Goal: Task Accomplishment & Management: Use online tool/utility

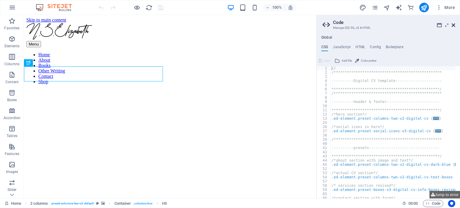
click at [454, 24] on icon at bounding box center [453, 25] width 4 height 5
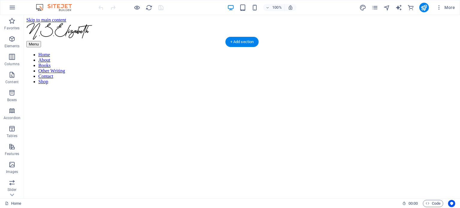
click at [187, 89] on figure at bounding box center [241, 89] width 431 height 0
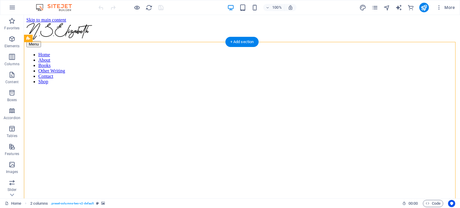
click at [187, 89] on figure at bounding box center [241, 89] width 431 height 0
click at [186, 89] on figure at bounding box center [241, 89] width 431 height 0
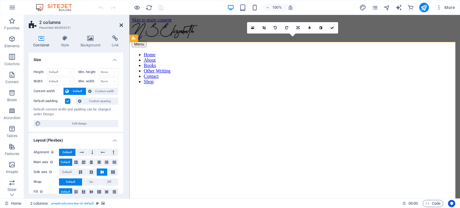
click at [122, 24] on icon at bounding box center [121, 25] width 4 height 5
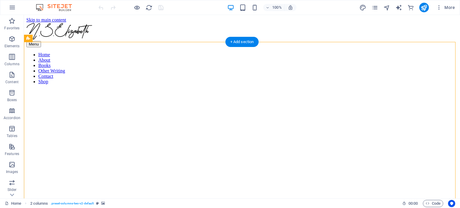
click at [92, 89] on figure at bounding box center [241, 89] width 431 height 0
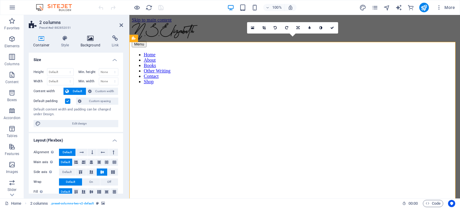
click at [86, 43] on h4 "Background" at bounding box center [91, 41] width 31 height 13
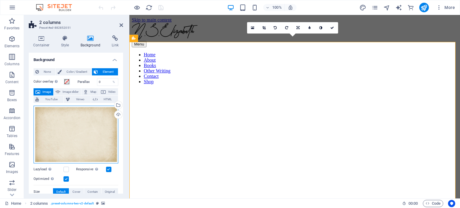
click at [74, 128] on div "Drag files here, click to choose files or select files from Files or our free s…" at bounding box center [76, 135] width 85 height 58
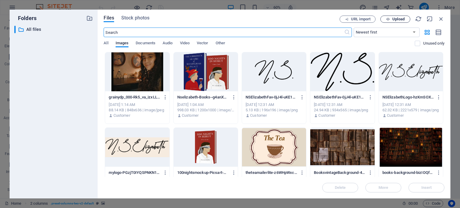
click at [390, 18] on span "Upload" at bounding box center [395, 19] width 25 height 4
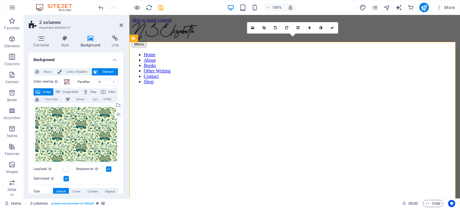
click at [256, 89] on figure at bounding box center [295, 89] width 326 height 0
click at [211, 52] on nav "Home About Books Other Writing Contact Shop" at bounding box center [295, 68] width 326 height 32
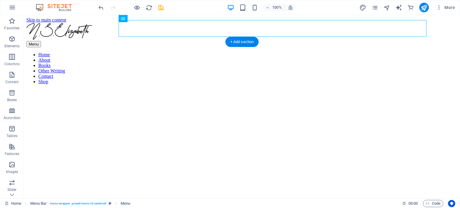
click at [189, 89] on figure at bounding box center [241, 89] width 431 height 0
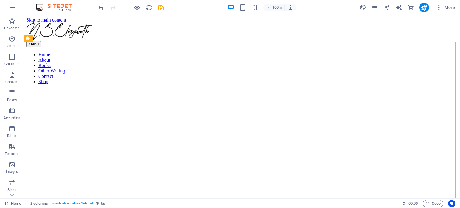
click at [104, 6] on icon "undo" at bounding box center [101, 7] width 7 height 7
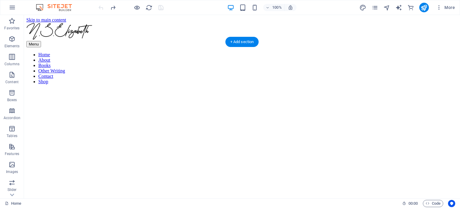
click at [201, 89] on figure at bounding box center [241, 89] width 431 height 0
click at [200, 89] on figure at bounding box center [241, 89] width 431 height 0
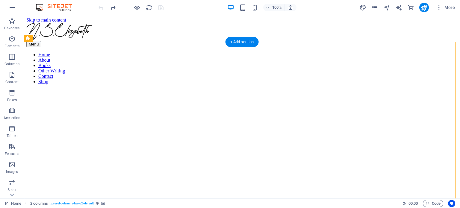
click at [200, 89] on figure at bounding box center [241, 89] width 431 height 0
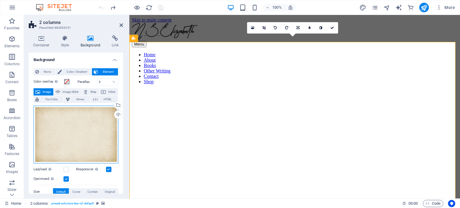
click at [60, 124] on div "Drag files here, click to choose files or select files from Files or our free s…" at bounding box center [76, 135] width 85 height 58
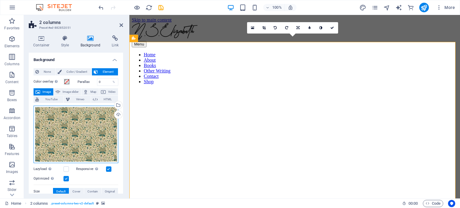
click at [51, 116] on div "Drag files here, click to choose files or select files from Files or our free s…" at bounding box center [76, 134] width 85 height 57
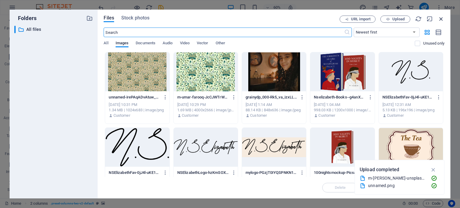
click at [441, 17] on icon "button" at bounding box center [441, 19] width 7 height 7
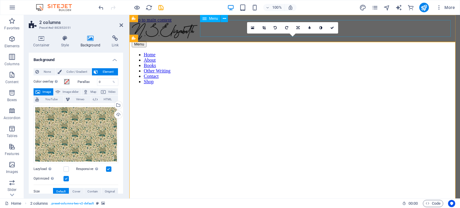
click at [401, 52] on nav "Home About Books Other Writing Contact Shop" at bounding box center [295, 68] width 326 height 32
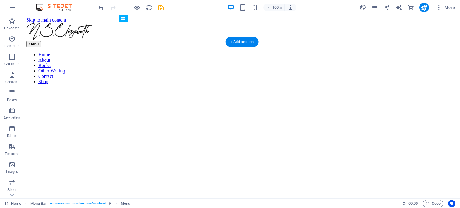
click at [133, 89] on figure at bounding box center [241, 89] width 431 height 0
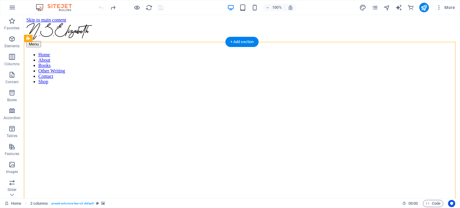
click at [133, 89] on figure at bounding box center [241, 89] width 431 height 0
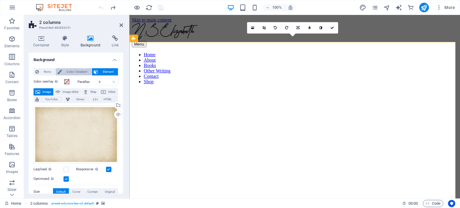
click at [70, 73] on span "Color / Gradient" at bounding box center [76, 71] width 26 height 7
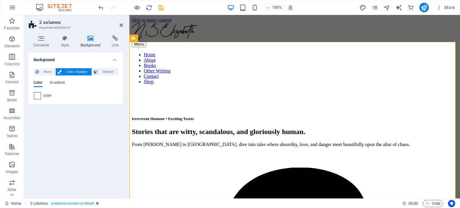
click at [37, 99] on div at bounding box center [37, 95] width 7 height 7
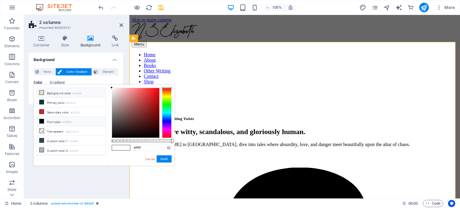
click at [54, 92] on li "Background color #e3d9c8" at bounding box center [71, 93] width 69 height 10
type input "#e3d9c8"
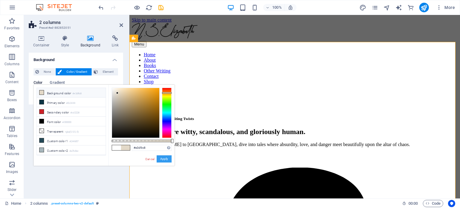
click at [167, 158] on button "Apply" at bounding box center [164, 158] width 15 height 7
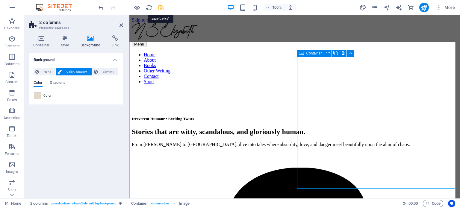
click at [161, 8] on icon "save" at bounding box center [160, 7] width 7 height 7
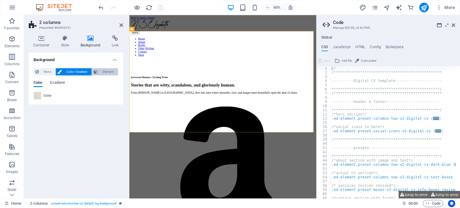
click at [100, 69] on span "Element" at bounding box center [108, 71] width 16 height 7
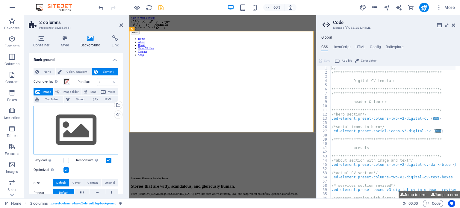
click at [76, 119] on div "Drag files here, click to choose files or select files from Files or our free s…" at bounding box center [76, 130] width 85 height 49
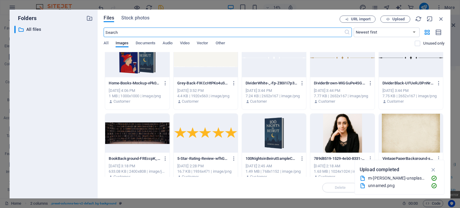
scroll to position [239, 0]
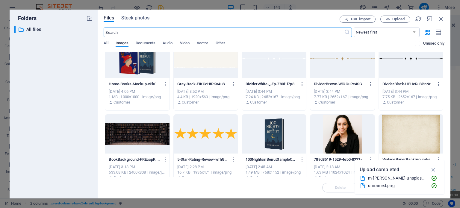
click at [410, 128] on div at bounding box center [411, 134] width 64 height 39
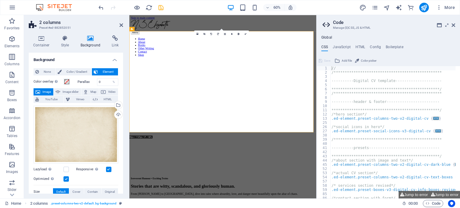
click at [161, 10] on icon "save" at bounding box center [160, 7] width 7 height 7
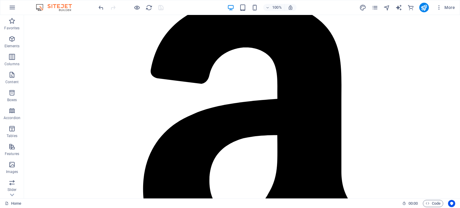
scroll to position [0, 0]
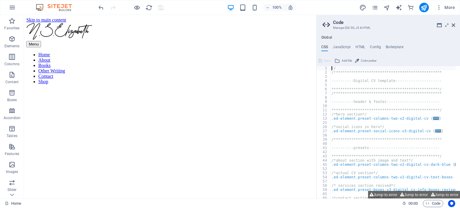
drag, startPoint x: 459, startPoint y: 34, endPoint x: 481, endPoint y: 77, distance: 48.0
click at [455, 25] on aside "**********" at bounding box center [388, 106] width 144 height 183
click at [449, 26] on header "Code Manage (S)CSS, JS & HTML" at bounding box center [388, 23] width 133 height 16
drag, startPoint x: 454, startPoint y: 25, endPoint x: 429, endPoint y: 11, distance: 28.7
click at [454, 25] on icon at bounding box center [453, 25] width 4 height 5
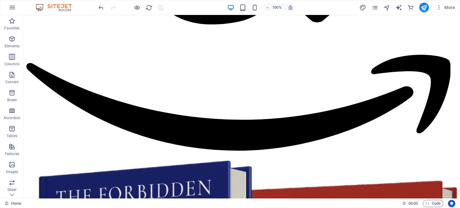
scroll to position [627, 0]
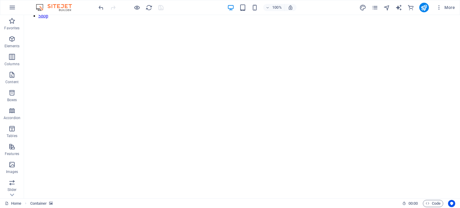
scroll to position [6, 0]
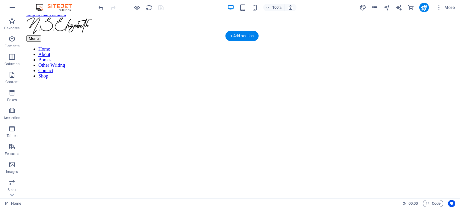
click at [153, 83] on figure at bounding box center [241, 83] width 431 height 0
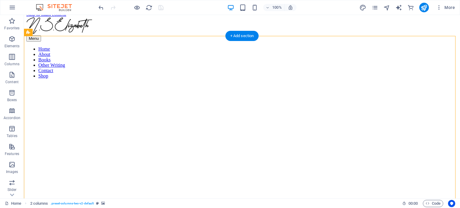
click at [153, 83] on figure at bounding box center [241, 83] width 431 height 0
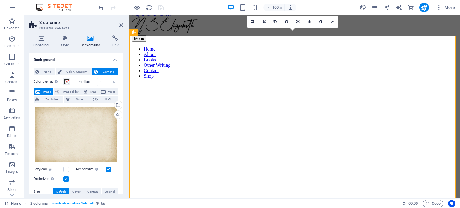
click at [80, 121] on div "Drag files here, click to choose files or select files from Files or our free s…" at bounding box center [76, 135] width 85 height 58
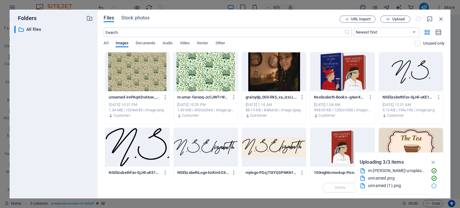
drag, startPoint x: 405, startPoint y: 199, endPoint x: 276, endPoint y: 184, distance: 130.1
click at [276, 83] on figure at bounding box center [282, 83] width 301 height 0
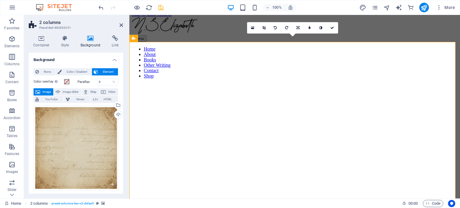
scroll to position [0, 0]
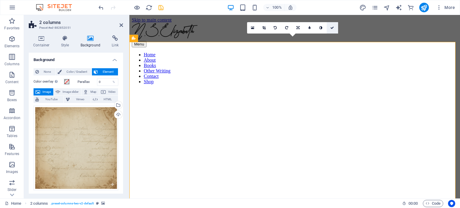
click at [333, 27] on icon at bounding box center [332, 28] width 4 height 4
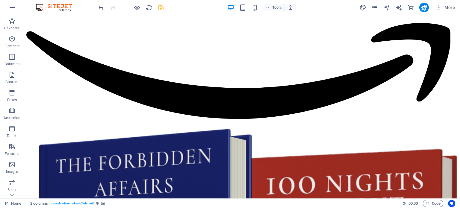
scroll to position [633, 0]
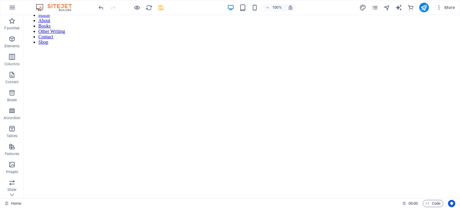
scroll to position [0, 0]
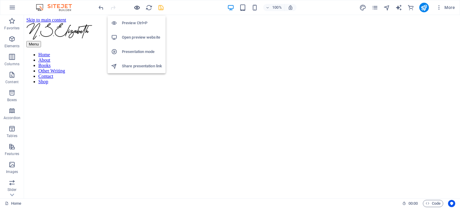
click at [136, 8] on icon "button" at bounding box center [136, 7] width 7 height 7
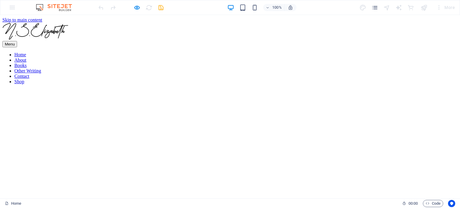
drag, startPoint x: 459, startPoint y: 30, endPoint x: 455, endPoint y: 28, distance: 4.1
drag, startPoint x: 60, startPoint y: 101, endPoint x: 64, endPoint y: 98, distance: 4.9
click at [85, 89] on div at bounding box center [229, 89] width 455 height 0
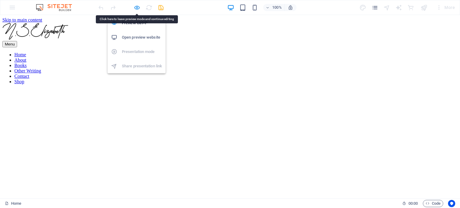
click at [134, 7] on icon "button" at bounding box center [136, 7] width 7 height 7
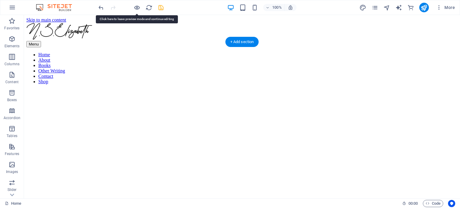
click at [124, 89] on figure at bounding box center [241, 89] width 431 height 0
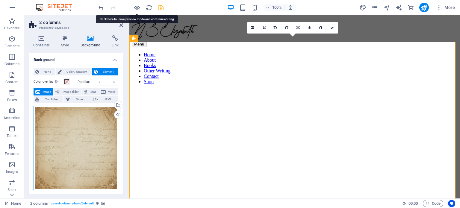
click at [83, 164] on div "Drag files here, click to choose files or select files from Files or our free s…" at bounding box center [76, 148] width 85 height 85
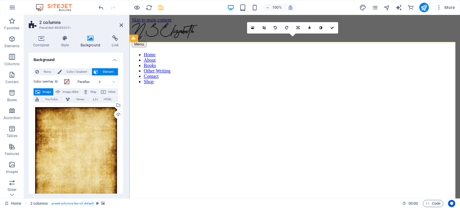
click at [219, 89] on figure at bounding box center [295, 89] width 326 height 0
drag, startPoint x: 429, startPoint y: 31, endPoint x: 534, endPoint y: 32, distance: 105.3
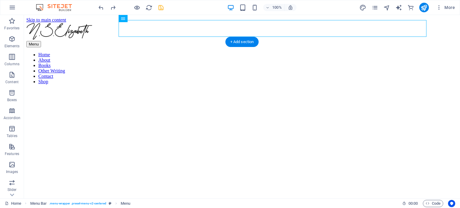
click at [182, 89] on figure at bounding box center [241, 89] width 431 height 0
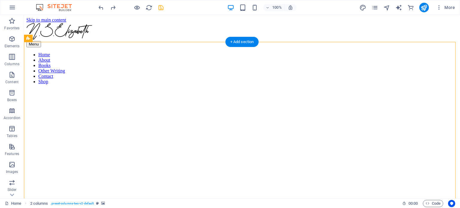
click at [143, 89] on figure at bounding box center [241, 89] width 431 height 0
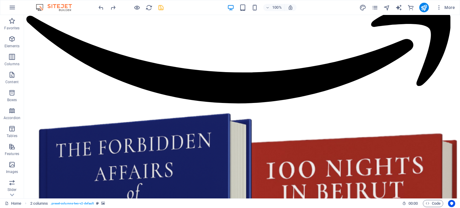
scroll to position [659, 0]
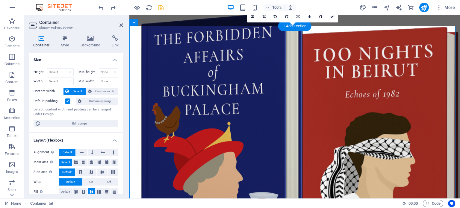
scroll to position [613, 0]
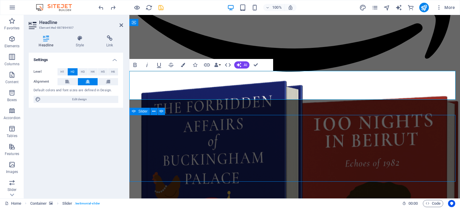
scroll to position [659, 0]
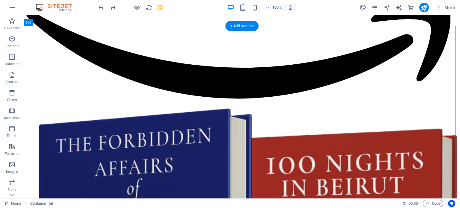
scroll to position [613, 0]
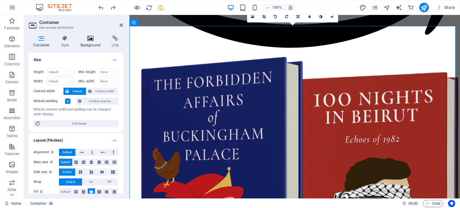
click at [100, 40] on icon at bounding box center [90, 38] width 29 height 6
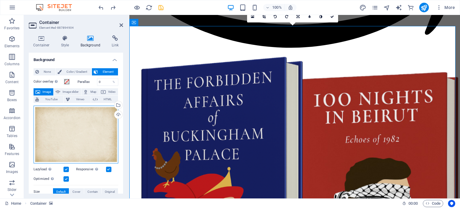
click at [65, 121] on div "Drag files here, click to choose files or select files from Files or our free s…" at bounding box center [76, 135] width 85 height 58
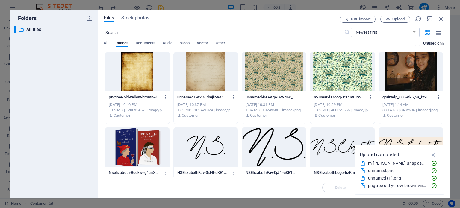
click at [212, 81] on div at bounding box center [206, 71] width 64 height 39
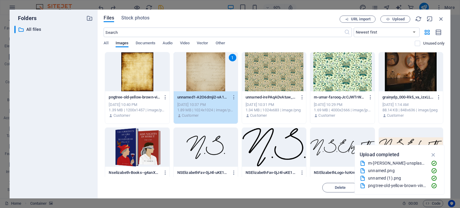
click at [212, 81] on div "1" at bounding box center [206, 71] width 64 height 39
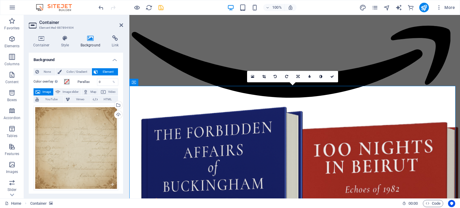
scroll to position [554, 0]
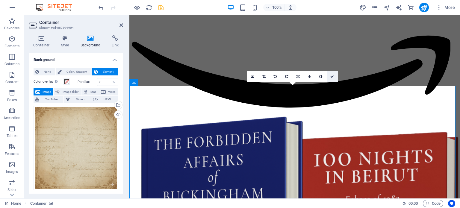
click at [332, 77] on icon at bounding box center [332, 77] width 4 height 4
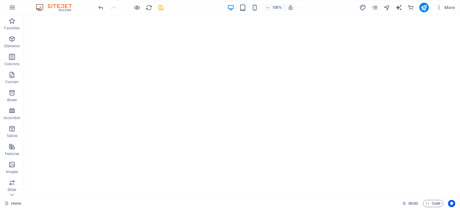
scroll to position [0, 0]
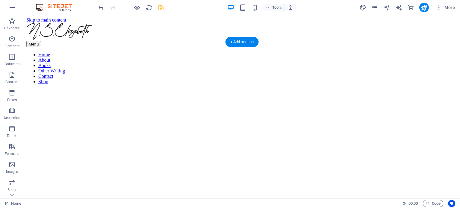
click at [168, 89] on figure at bounding box center [241, 89] width 431 height 0
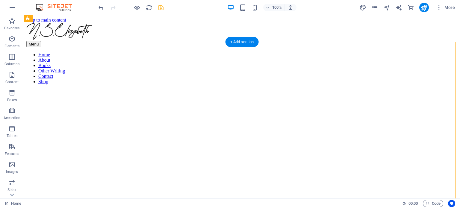
click at [168, 89] on figure at bounding box center [241, 89] width 431 height 0
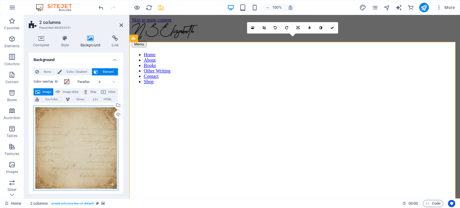
click at [77, 119] on div "Drag files here, click to choose files or select files from Files or our free s…" at bounding box center [76, 148] width 85 height 85
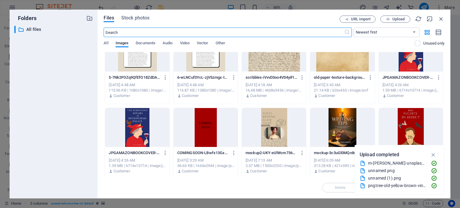
scroll to position [539, 0]
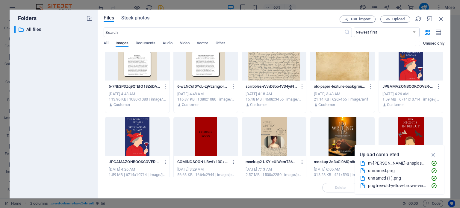
click at [341, 65] on div at bounding box center [342, 61] width 64 height 39
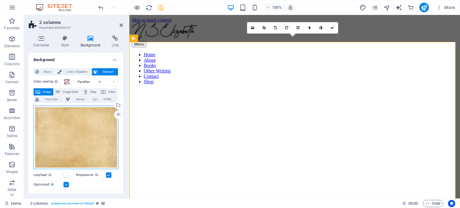
click at [85, 122] on div "Drag files here, click to choose files or select files from Files or our free s…" at bounding box center [76, 138] width 85 height 64
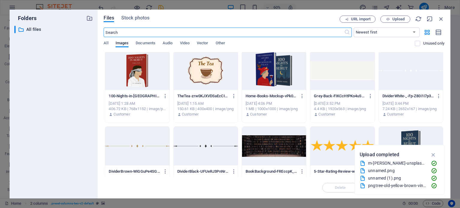
scroll to position [209, 0]
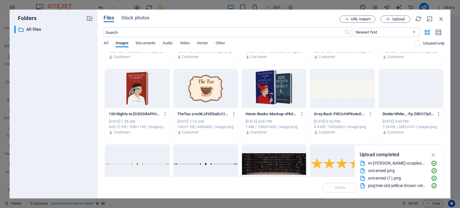
drag, startPoint x: 441, startPoint y: 97, endPoint x: 439, endPoint y: 109, distance: 11.9
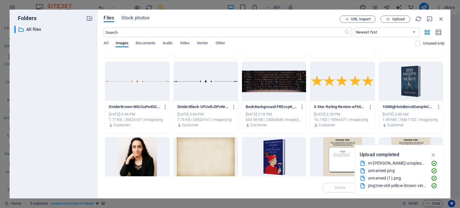
scroll to position [320, 0]
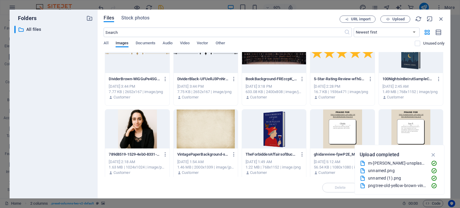
click at [193, 127] on div at bounding box center [206, 129] width 64 height 39
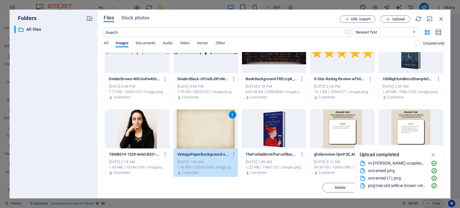
click at [193, 127] on div "1" at bounding box center [206, 129] width 64 height 39
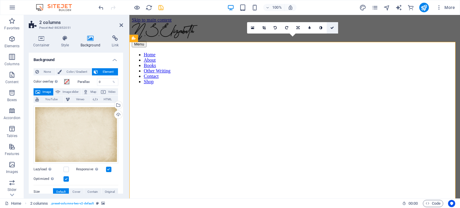
click at [331, 26] on icon at bounding box center [332, 28] width 4 height 4
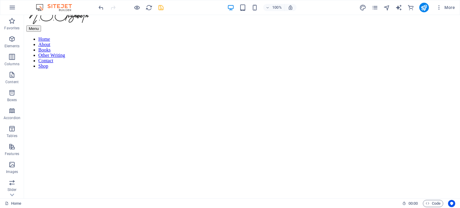
scroll to position [0, 0]
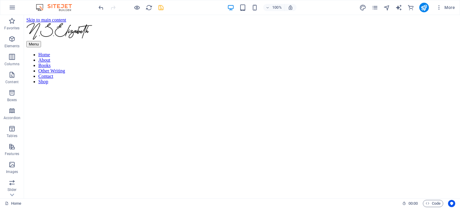
click at [163, 7] on icon "save" at bounding box center [160, 7] width 7 height 7
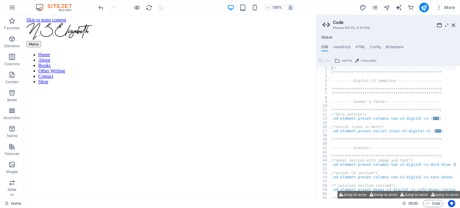
click at [456, 25] on aside "**********" at bounding box center [388, 106] width 144 height 183
click at [455, 24] on aside "**********" at bounding box center [388, 106] width 144 height 183
click at [454, 25] on icon at bounding box center [453, 25] width 4 height 5
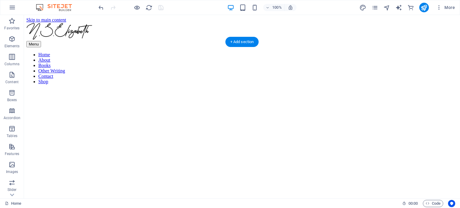
click at [146, 89] on figure at bounding box center [241, 89] width 431 height 0
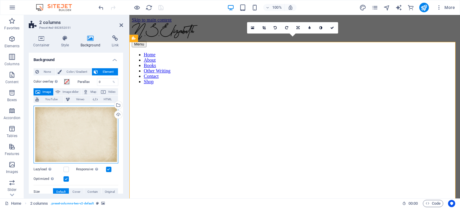
click at [74, 121] on div "Drag files here, click to choose files or select files from Files or our free s…" at bounding box center [76, 135] width 85 height 58
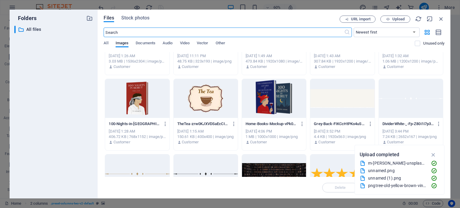
scroll to position [209, 0]
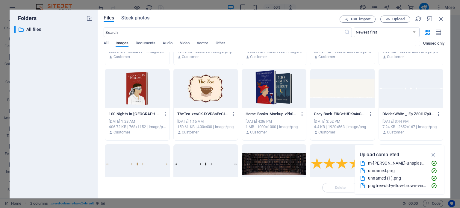
click at [443, 87] on div "Drop files here to upload them instantly pngtree-old-yellow-brown-vintage-parch…" at bounding box center [274, 114] width 341 height 125
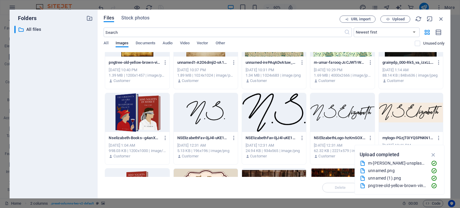
scroll to position [0, 0]
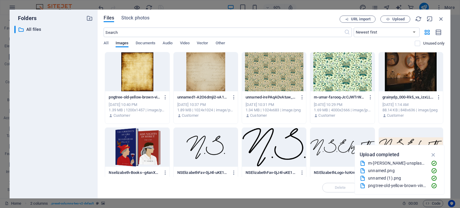
click at [210, 70] on div at bounding box center [206, 71] width 64 height 39
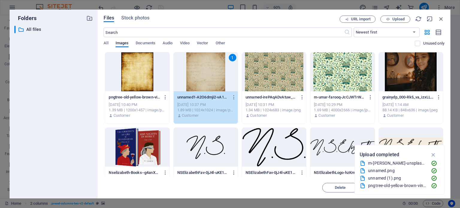
click at [210, 70] on div "1" at bounding box center [206, 71] width 64 height 39
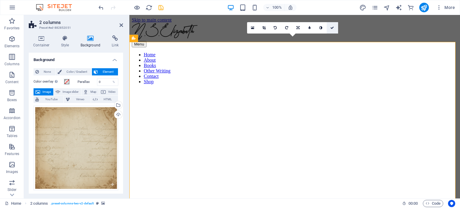
click at [334, 27] on link at bounding box center [331, 27] width 11 height 11
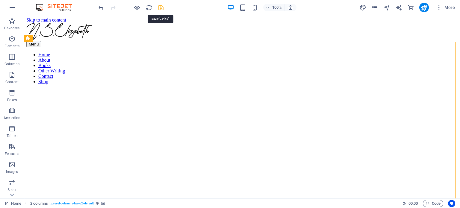
click at [158, 7] on icon "save" at bounding box center [160, 7] width 7 height 7
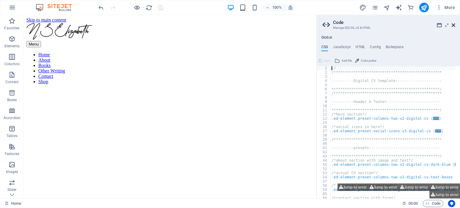
click at [452, 24] on icon at bounding box center [453, 25] width 4 height 5
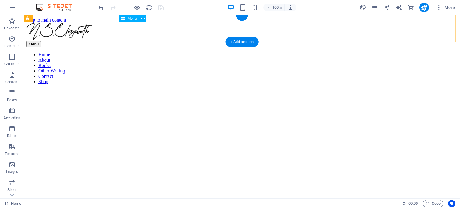
click at [194, 52] on nav "Home About Books Other Writing Contact Shop" at bounding box center [241, 68] width 431 height 32
select select
select select "3"
select select
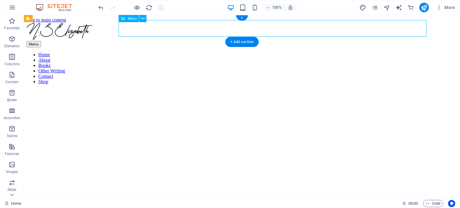
select select "4"
select select
select select "6"
select select
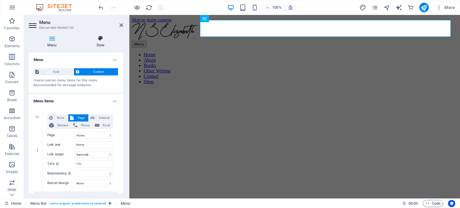
click at [100, 42] on h4 "Style" at bounding box center [100, 41] width 45 height 13
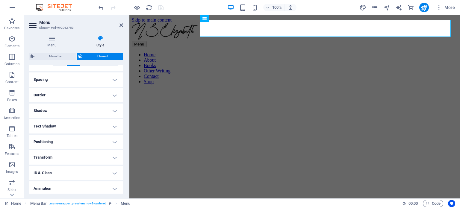
scroll to position [94, 0]
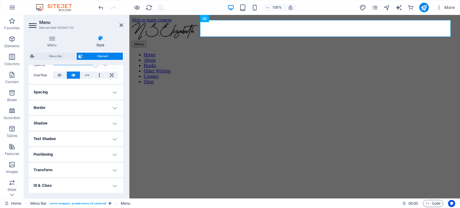
click at [81, 90] on h4 "Spacing" at bounding box center [76, 92] width 94 height 14
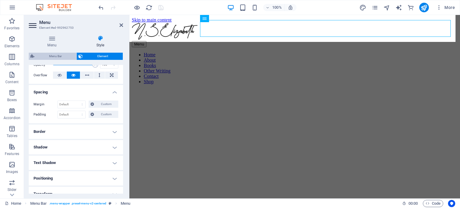
click at [55, 53] on span "Menu Bar" at bounding box center [55, 56] width 38 height 7
select select "rem"
select select "preset-menu-v2-centered"
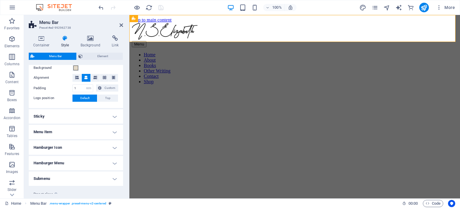
scroll to position [123, 0]
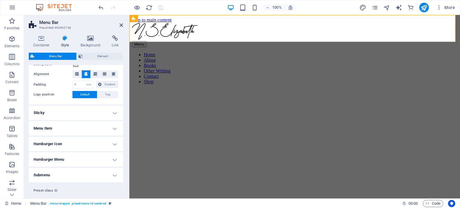
click at [96, 119] on h4 "Sticky" at bounding box center [76, 113] width 94 height 14
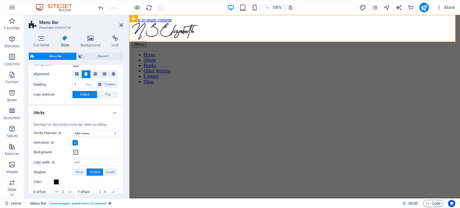
drag, startPoint x: 121, startPoint y: 111, endPoint x: 121, endPoint y: 105, distance: 5.7
click at [121, 106] on h4 "Sticky" at bounding box center [76, 111] width 94 height 11
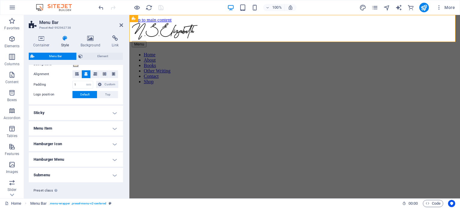
scroll to position [116, 0]
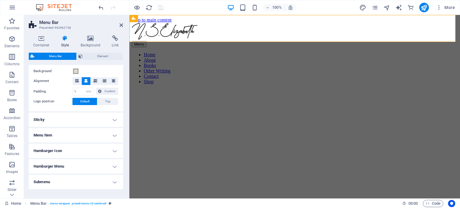
click at [104, 160] on h4 "Hamburger Menu" at bounding box center [76, 166] width 94 height 14
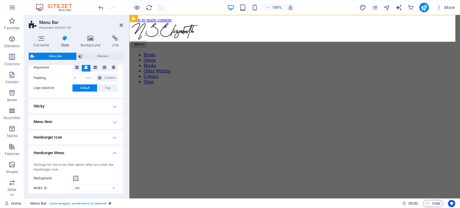
scroll to position [126, 0]
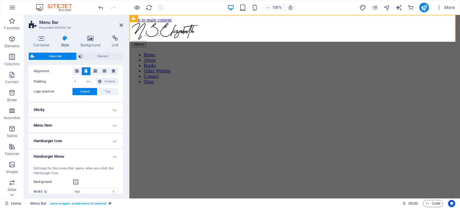
click at [100, 138] on h4 "Hamburger Icon" at bounding box center [76, 141] width 94 height 14
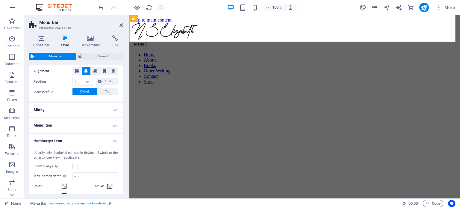
click at [106, 124] on h4 "Menu Item" at bounding box center [76, 125] width 94 height 14
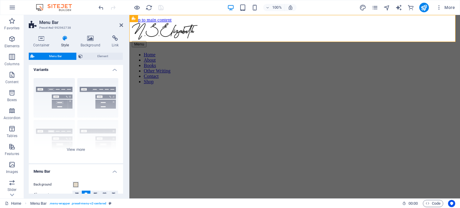
scroll to position [0, 0]
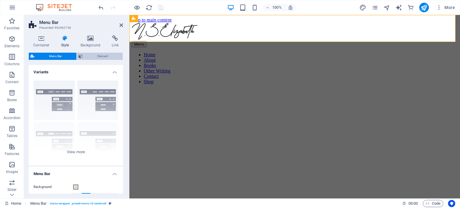
click at [111, 55] on span "Element" at bounding box center [102, 56] width 37 height 7
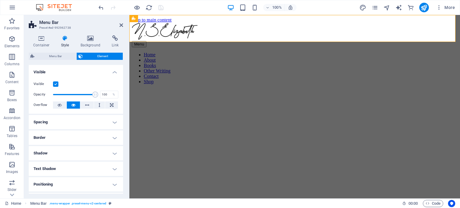
drag, startPoint x: 122, startPoint y: 77, endPoint x: 1, endPoint y: 42, distance: 126.1
click at [120, 24] on icon at bounding box center [121, 25] width 4 height 5
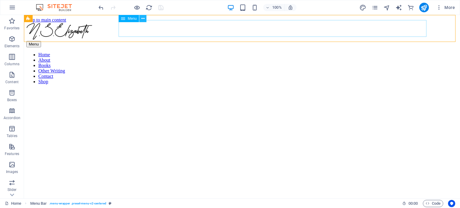
click at [140, 19] on button at bounding box center [142, 18] width 7 height 7
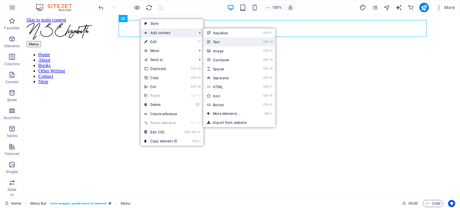
click at [209, 45] on icon at bounding box center [208, 41] width 3 height 9
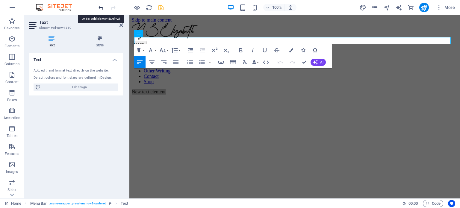
click at [104, 8] on icon "undo" at bounding box center [101, 7] width 7 height 7
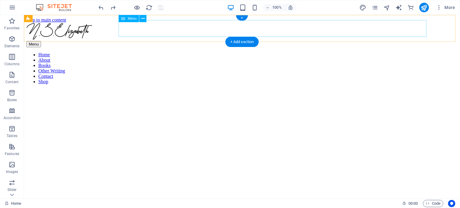
click at [208, 52] on nav "Home About Books Other Writing Contact Shop" at bounding box center [241, 68] width 431 height 32
drag, startPoint x: 208, startPoint y: 26, endPoint x: 102, endPoint y: 27, distance: 105.3
click at [208, 52] on nav "Home About Books Other Writing Contact Shop" at bounding box center [241, 68] width 431 height 32
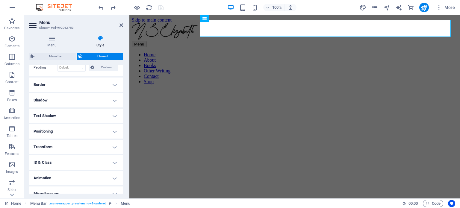
scroll to position [148, 0]
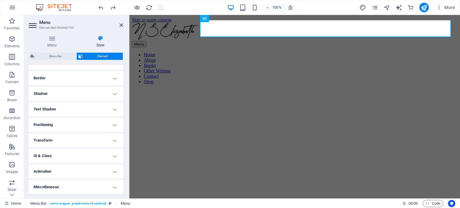
drag, startPoint x: 122, startPoint y: 71, endPoint x: 1, endPoint y: 118, distance: 129.6
click at [88, 107] on h4 "Text Shadow" at bounding box center [76, 109] width 94 height 14
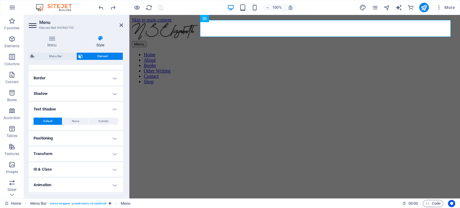
click at [83, 94] on h4 "Shadow" at bounding box center [76, 93] width 94 height 14
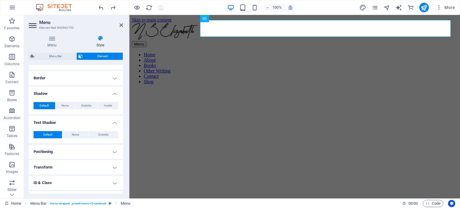
click at [82, 78] on h4 "Border" at bounding box center [76, 78] width 94 height 14
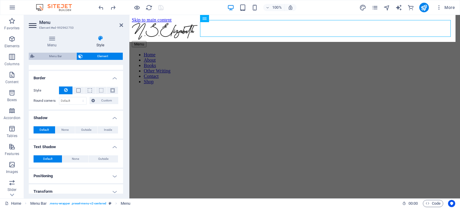
click at [45, 55] on span "Menu Bar" at bounding box center [55, 56] width 38 height 7
select select "rem"
select select "hover_border_bottom"
select select "px"
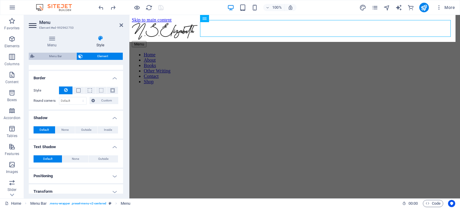
select select "rem"
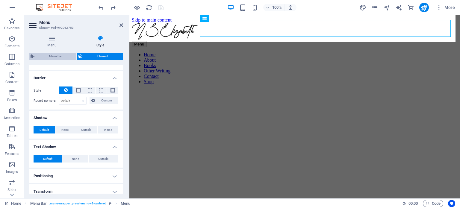
select select "link-special-font"
select select "rem"
select select "400"
select select "px"
select select "rem"
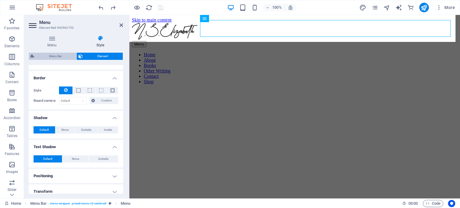
select select "%"
select select "rem"
select select "preset-menu-v2-centered"
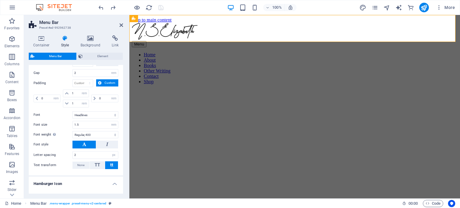
scroll to position [0, 0]
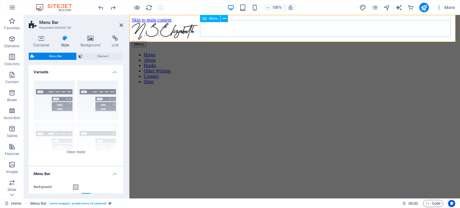
click at [239, 52] on nav "Home About Books Other Writing Contact Shop" at bounding box center [295, 68] width 326 height 32
select select
select select "3"
select select
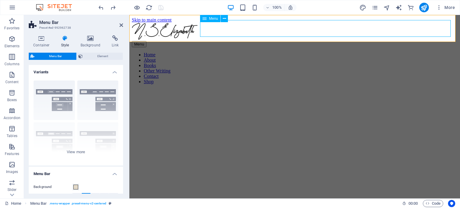
select select "4"
select select
select select "6"
select select
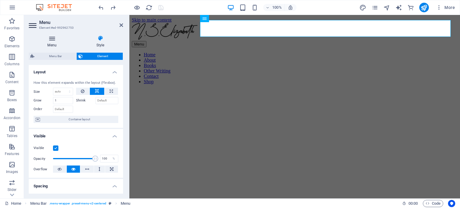
click at [63, 44] on h4 "Menu" at bounding box center [53, 41] width 49 height 13
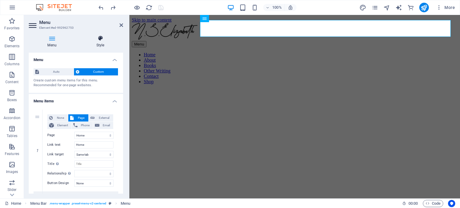
click at [101, 42] on h4 "Style" at bounding box center [100, 41] width 45 height 13
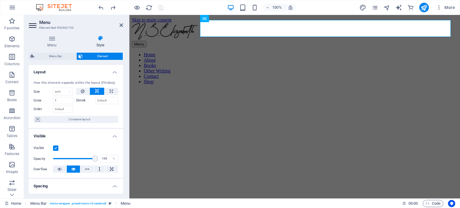
drag, startPoint x: 121, startPoint y: 83, endPoint x: 121, endPoint y: 87, distance: 4.2
click at [121, 87] on div "How this element expands within the layout (Flexbox). Size Default auto px % 1/…" at bounding box center [76, 102] width 94 height 52
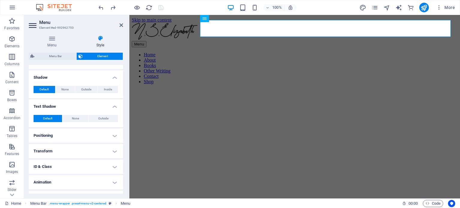
scroll to position [199, 0]
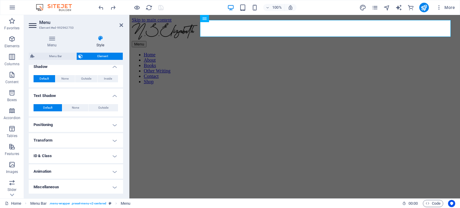
drag, startPoint x: 122, startPoint y: 86, endPoint x: 0, endPoint y: 158, distance: 142.1
click at [83, 188] on h4 "Miscellaneous" at bounding box center [76, 187] width 94 height 14
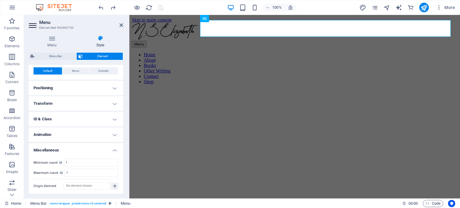
click at [84, 89] on h4 "Positioning" at bounding box center [76, 88] width 94 height 14
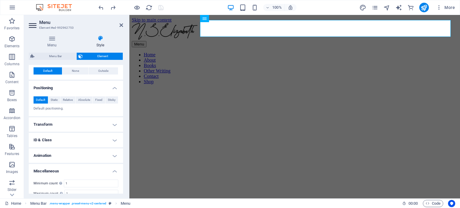
click at [86, 85] on h4 "Positioning" at bounding box center [76, 86] width 94 height 11
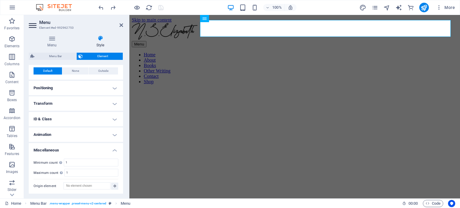
click at [76, 104] on h4 "Transform" at bounding box center [76, 103] width 94 height 14
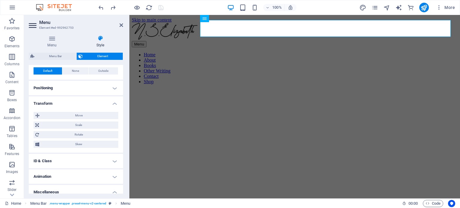
click at [76, 104] on h4 "Transform" at bounding box center [76, 101] width 94 height 11
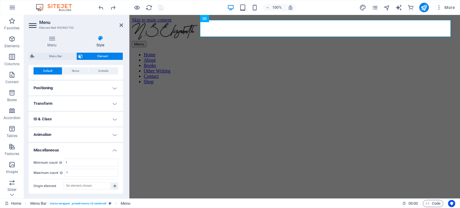
click at [73, 116] on h4 "ID & Class" at bounding box center [76, 119] width 94 height 14
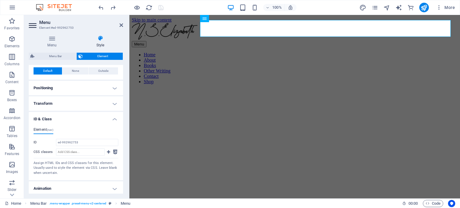
click at [73, 116] on h4 "ID & Class" at bounding box center [76, 117] width 94 height 11
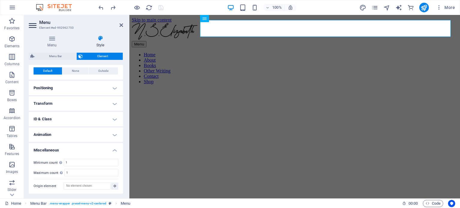
click at [73, 136] on h4 "Animation" at bounding box center [76, 134] width 94 height 14
click at [75, 135] on h4 "Animation" at bounding box center [76, 132] width 94 height 11
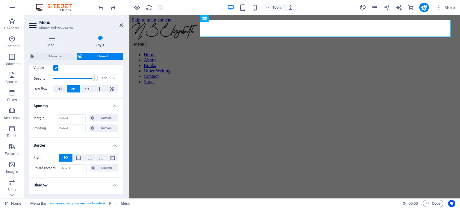
scroll to position [0, 0]
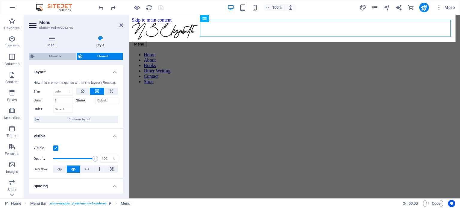
click at [66, 58] on span "Menu Bar" at bounding box center [55, 56] width 38 height 7
select select "rem"
select select "hover_border_bottom"
select select "px"
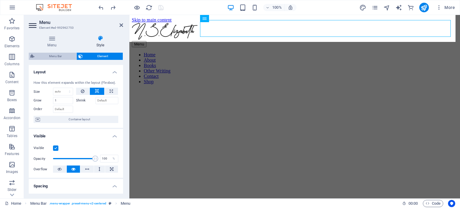
select select "rem"
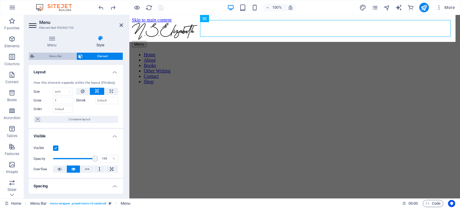
select select "link-special-font"
select select "rem"
select select "400"
select select "px"
select select "rem"
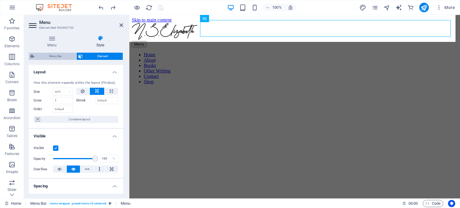
select select "%"
select select "rem"
select select "preset-menu-v2-centered"
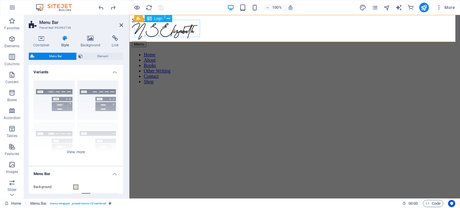
click at [178, 25] on div at bounding box center [295, 32] width 326 height 18
select select "px"
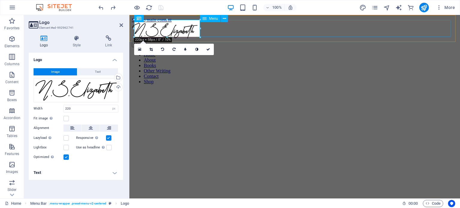
click at [237, 52] on nav "Home About Books Other Writing Contact Shop" at bounding box center [295, 68] width 326 height 32
click at [342, 52] on nav "Home About Books Other Writing Contact Shop" at bounding box center [295, 68] width 326 height 32
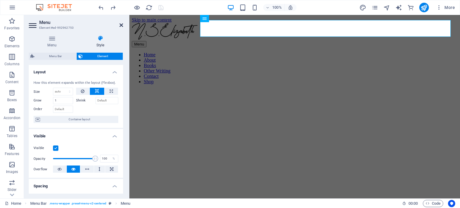
click at [121, 26] on icon at bounding box center [121, 25] width 4 height 5
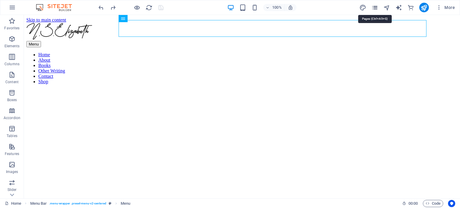
click at [377, 8] on icon "pages" at bounding box center [374, 7] width 7 height 7
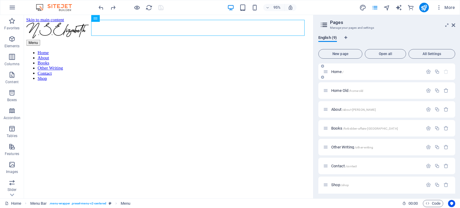
click at [370, 73] on p "Home /" at bounding box center [376, 72] width 90 height 4
click at [429, 72] on icon "button" at bounding box center [428, 71] width 5 height 5
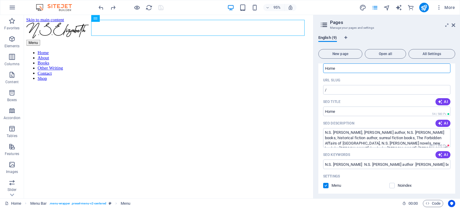
scroll to position [90, 0]
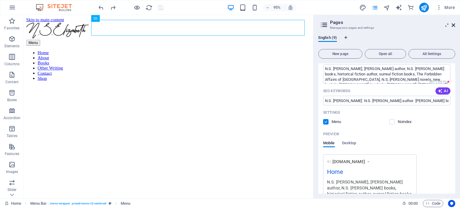
click at [452, 27] on icon at bounding box center [453, 25] width 4 height 5
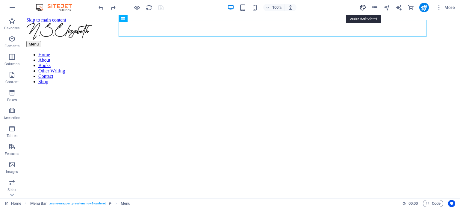
click at [364, 7] on icon "design" at bounding box center [362, 7] width 7 height 7
select select "px"
select select "400"
select select "px"
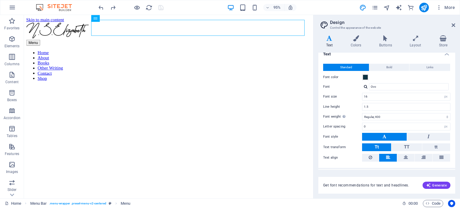
scroll to position [0, 0]
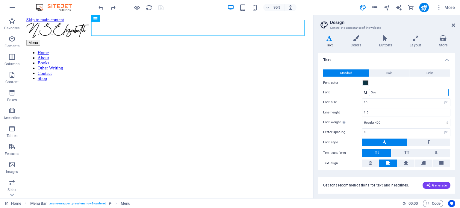
click at [380, 91] on input "Ovo" at bounding box center [409, 92] width 80 height 7
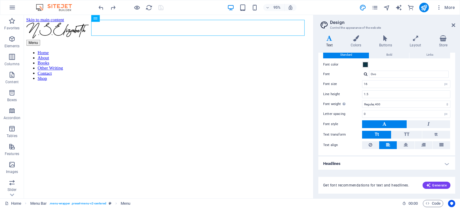
click at [369, 160] on h4 "Headlines" at bounding box center [386, 164] width 137 height 14
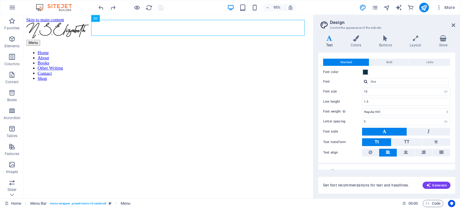
scroll to position [0, 0]
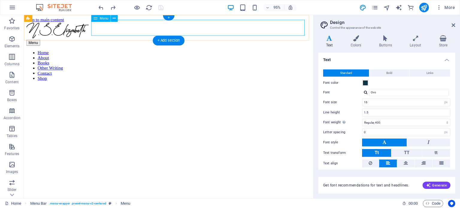
click at [233, 52] on nav "Home About Books Other Writing Contact Shop" at bounding box center [176, 68] width 300 height 32
click at [234, 52] on nav "Home About Books Other Writing Contact Shop" at bounding box center [176, 68] width 300 height 32
click at [357, 45] on h4 "Colors" at bounding box center [357, 41] width 28 height 13
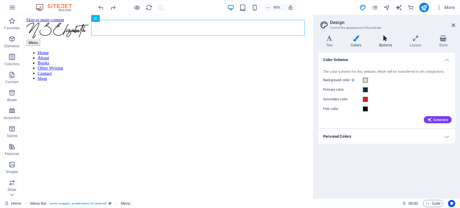
click at [377, 44] on h4 "Buttons" at bounding box center [386, 41] width 31 height 13
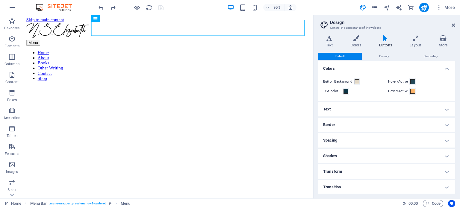
click at [333, 113] on h4 "Text" at bounding box center [386, 109] width 137 height 14
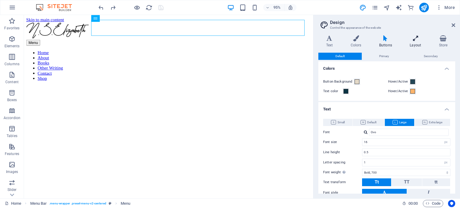
click at [404, 40] on icon at bounding box center [415, 38] width 27 height 6
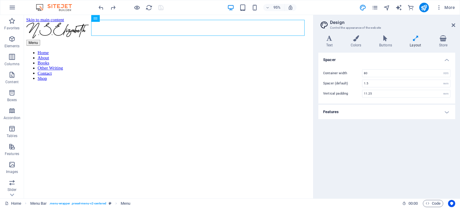
click at [373, 107] on h4 "Features" at bounding box center [386, 112] width 137 height 14
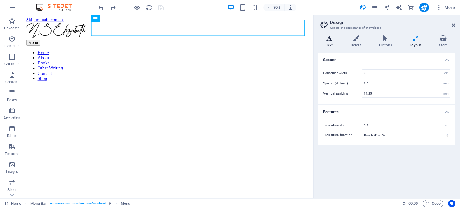
click at [333, 37] on icon at bounding box center [329, 38] width 22 height 6
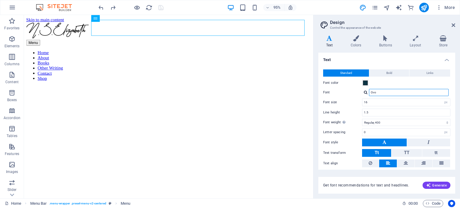
click at [394, 95] on input "Ovo" at bounding box center [409, 92] width 80 height 7
click at [397, 87] on div "Standard Bold Links Font color Font Ovo Font size 16 rem px Line height 1.5 Fon…" at bounding box center [386, 118] width 139 height 110
click at [326, 43] on h4 "Text" at bounding box center [330, 41] width 25 height 13
click at [382, 93] on input "Ovo" at bounding box center [409, 92] width 80 height 7
drag, startPoint x: 383, startPoint y: 93, endPoint x: 373, endPoint y: 93, distance: 10.2
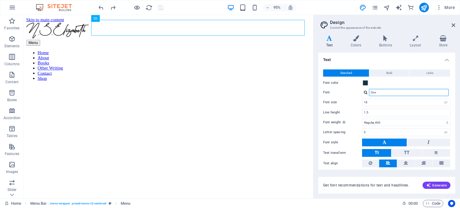
click at [373, 93] on input "Ovo" at bounding box center [409, 92] width 80 height 7
click at [396, 83] on div "Font color" at bounding box center [386, 82] width 127 height 7
click at [421, 42] on h4 "Layout" at bounding box center [416, 41] width 29 height 13
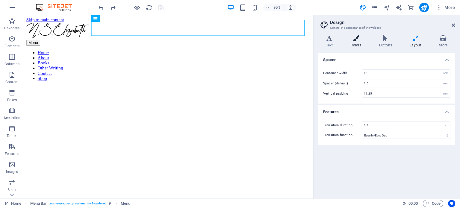
click at [365, 42] on h4 "Colors" at bounding box center [357, 41] width 28 height 13
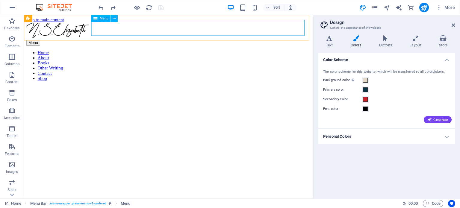
click at [96, 18] on icon at bounding box center [95, 18] width 4 height 7
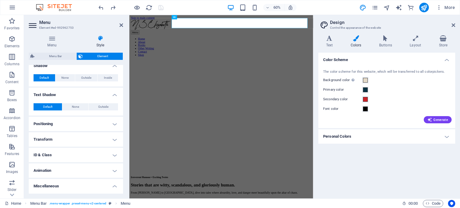
scroll to position [197, 0]
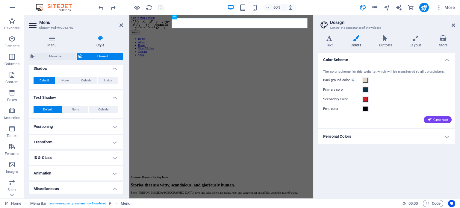
click at [112, 158] on h4 "ID & Class" at bounding box center [76, 158] width 94 height 14
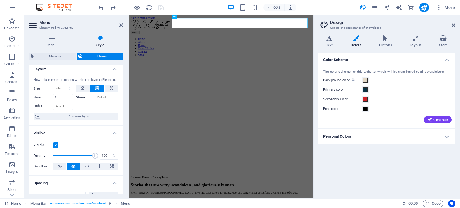
scroll to position [0, 0]
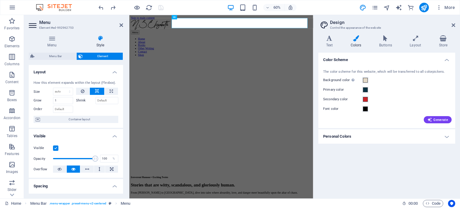
drag, startPoint x: 122, startPoint y: 150, endPoint x: 5, endPoint y: 114, distance: 122.1
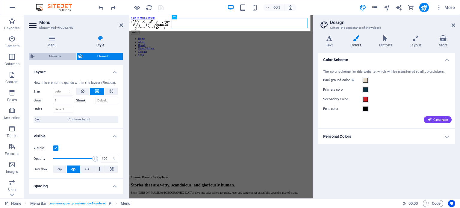
click at [60, 56] on span "Menu Bar" at bounding box center [55, 56] width 38 height 7
select select "rem"
select select "hover_border_bottom"
select select "px"
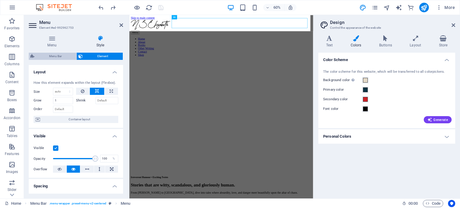
select select "rem"
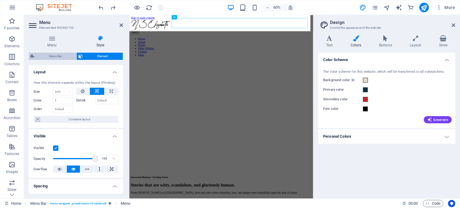
select select "link-special-font"
select select "rem"
select select "400"
select select "px"
select select "rem"
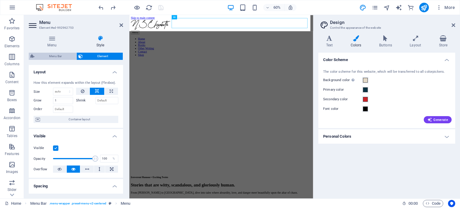
select select "%"
select select "rem"
select select "preset-menu-v2-centered"
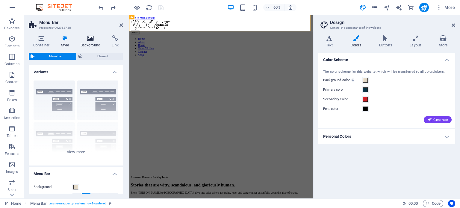
click at [95, 38] on icon at bounding box center [90, 38] width 29 height 6
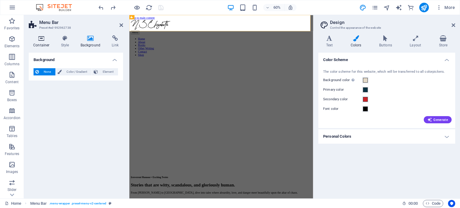
click at [46, 44] on h4 "Container" at bounding box center [43, 41] width 28 height 13
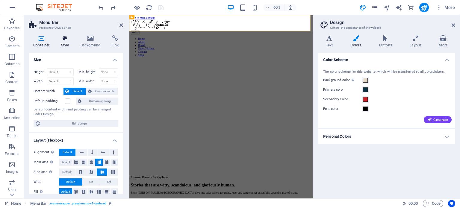
click at [69, 43] on h4 "Style" at bounding box center [66, 41] width 19 height 13
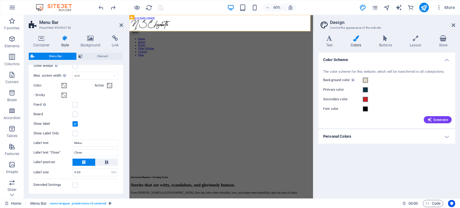
scroll to position [546, 0]
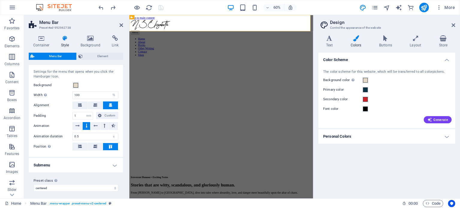
click at [101, 165] on h4 "Submenu" at bounding box center [76, 165] width 94 height 14
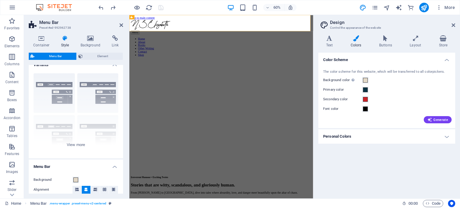
scroll to position [0, 0]
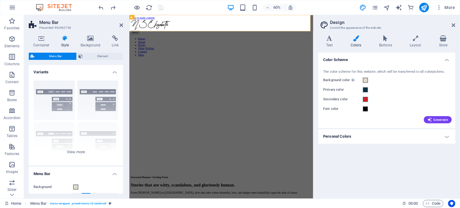
drag, startPoint x: 122, startPoint y: 161, endPoint x: 14, endPoint y: 78, distance: 136.5
click at [92, 58] on span "Element" at bounding box center [102, 56] width 37 height 7
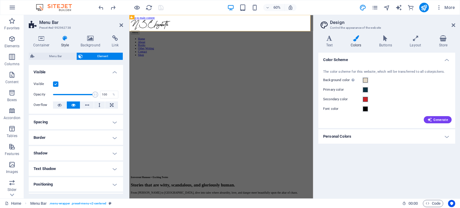
drag, startPoint x: 123, startPoint y: 72, endPoint x: 122, endPoint y: 80, distance: 8.5
click at [122, 80] on div "Container Style Background Link Size Height Default px rem % vh vw Min. height …" at bounding box center [76, 115] width 104 height 168
drag, startPoint x: 121, startPoint y: 76, endPoint x: 121, endPoint y: 89, distance: 13.2
click at [121, 89] on div "Visible Opacity 100 % Overflow" at bounding box center [76, 95] width 94 height 38
click at [37, 38] on icon at bounding box center [41, 38] width 25 height 6
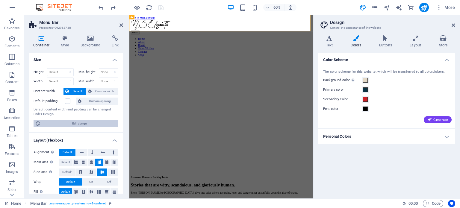
click at [88, 122] on span "Edit design" at bounding box center [79, 123] width 74 height 7
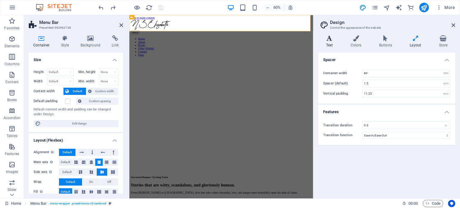
click at [322, 41] on icon at bounding box center [329, 38] width 22 height 6
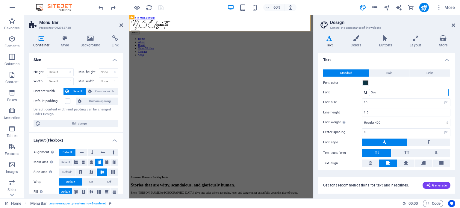
click at [383, 93] on input "Ovo" at bounding box center [409, 92] width 80 height 7
click at [423, 141] on button at bounding box center [428, 143] width 43 height 8
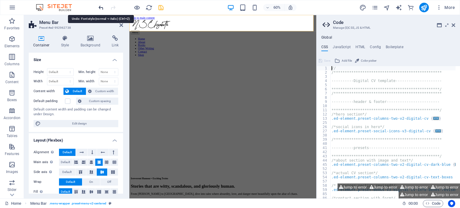
click at [103, 6] on icon "undo" at bounding box center [101, 7] width 7 height 7
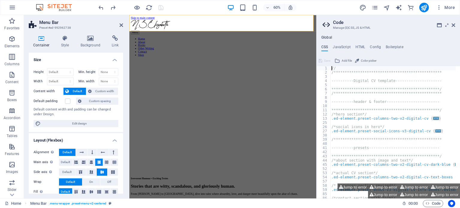
click at [455, 23] on aside "**********" at bounding box center [388, 106] width 144 height 183
click at [454, 23] on icon at bounding box center [453, 25] width 4 height 5
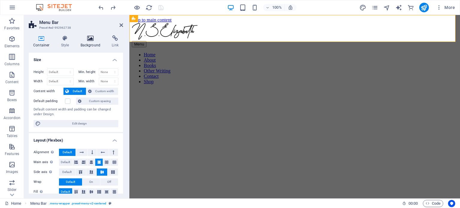
click at [93, 40] on icon at bounding box center [90, 38] width 29 height 6
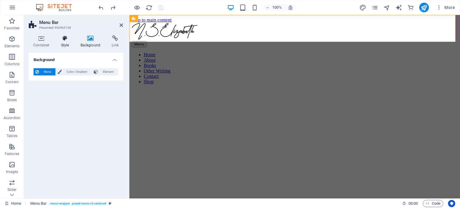
click at [60, 39] on icon at bounding box center [65, 38] width 17 height 6
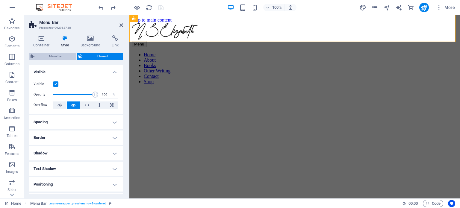
click at [53, 55] on span "Menu Bar" at bounding box center [55, 56] width 38 height 7
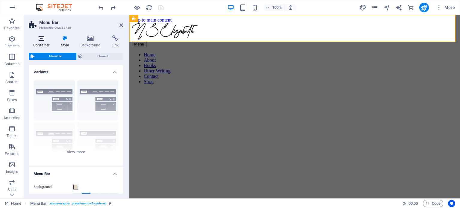
click at [47, 45] on h4 "Container" at bounding box center [43, 41] width 28 height 13
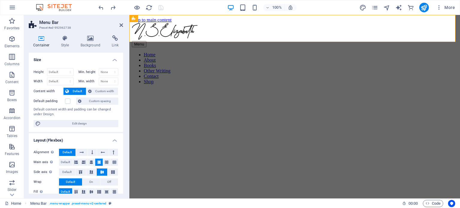
click at [122, 95] on div "Size Height Default px rem % vh vw Min. height None px rem % vh vw Width Defaul…" at bounding box center [76, 123] width 94 height 141
click at [121, 23] on icon at bounding box center [121, 25] width 4 height 5
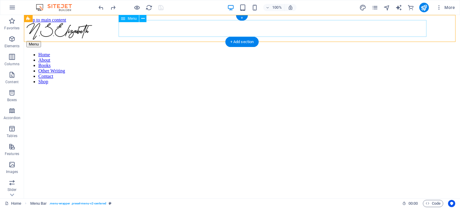
click at [211, 52] on nav "Home About Books Other Writing Contact Shop" at bounding box center [241, 68] width 431 height 32
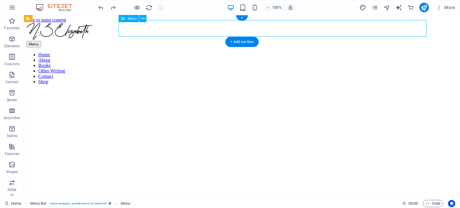
click at [211, 52] on nav "Home About Books Other Writing Contact Shop" at bounding box center [241, 68] width 431 height 32
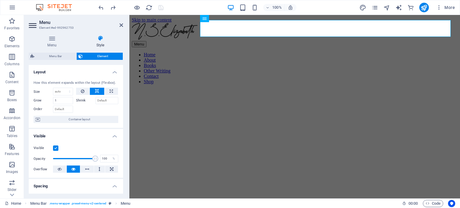
drag, startPoint x: 123, startPoint y: 93, endPoint x: 124, endPoint y: 105, distance: 12.4
click at [124, 105] on div "Menu Style Menu Auto Custom Create custom menu items for this menu. Recommended…" at bounding box center [76, 115] width 104 height 168
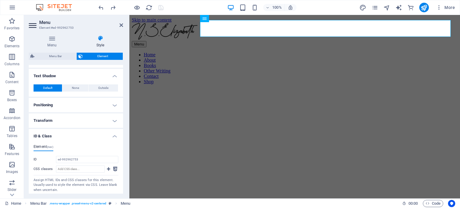
scroll to position [223, 0]
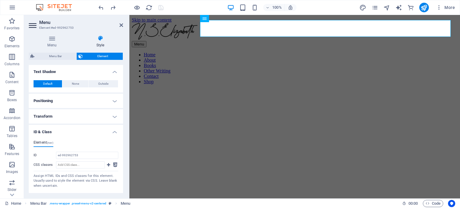
click at [84, 99] on h4 "Positioning" at bounding box center [76, 101] width 94 height 14
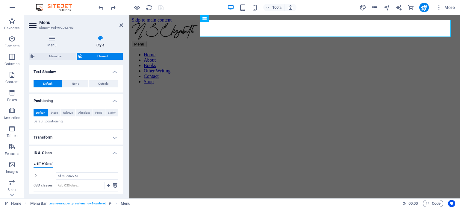
click at [95, 98] on h4 "Positioning" at bounding box center [76, 99] width 94 height 11
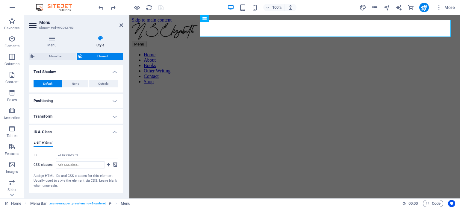
click at [95, 110] on h4 "Transform" at bounding box center [76, 116] width 94 height 14
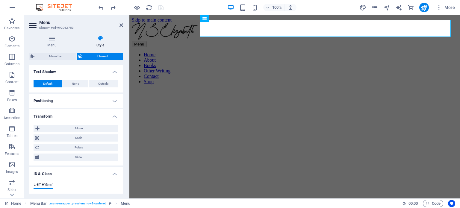
click at [95, 110] on h4 "Transform" at bounding box center [76, 114] width 94 height 11
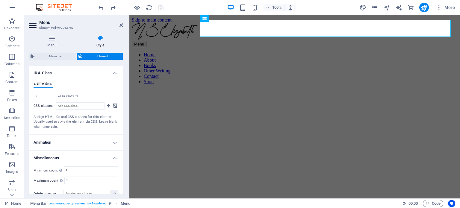
scroll to position [289, 0]
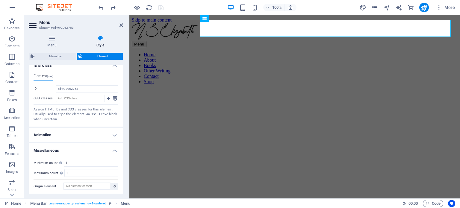
click at [102, 133] on h4 "Animation" at bounding box center [76, 135] width 94 height 14
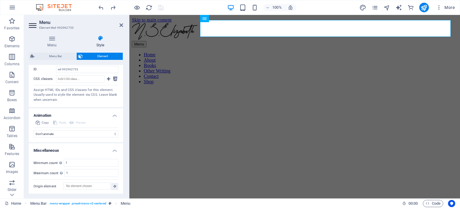
scroll to position [0, 0]
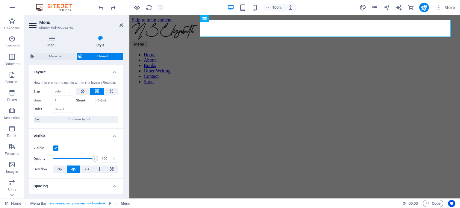
drag, startPoint x: 122, startPoint y: 158, endPoint x: 2, endPoint y: 36, distance: 171.4
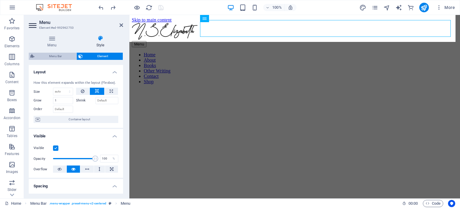
click at [67, 58] on span "Menu Bar" at bounding box center [55, 56] width 38 height 7
select select "rem"
select select "hover_border_bottom"
select select "px"
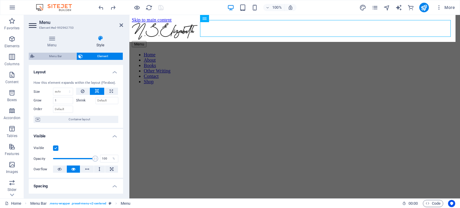
select select "rem"
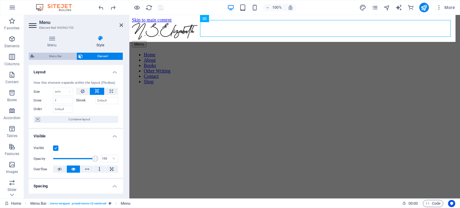
select select "link-special-font"
select select "rem"
select select "400"
select select "px"
select select "rem"
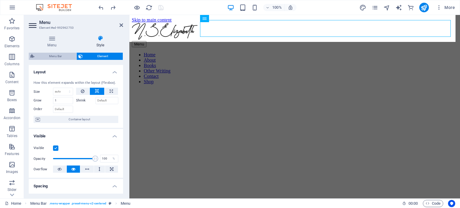
select select "%"
select select "rem"
select select "px"
select select "preset-menu-v2-centered"
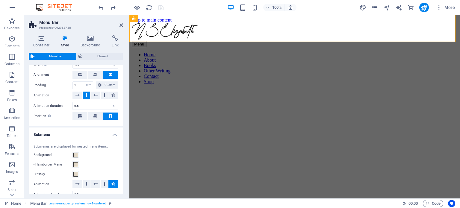
scroll to position [650, 0]
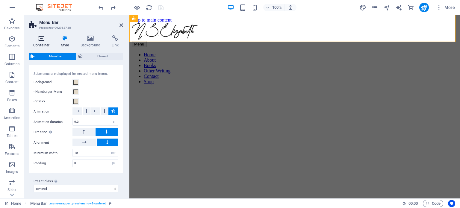
click at [45, 43] on h4 "Container" at bounding box center [43, 41] width 28 height 13
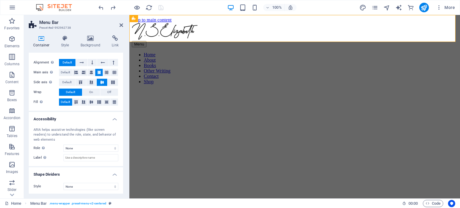
scroll to position [90, 0]
click at [91, 42] on h4 "Background" at bounding box center [91, 41] width 31 height 13
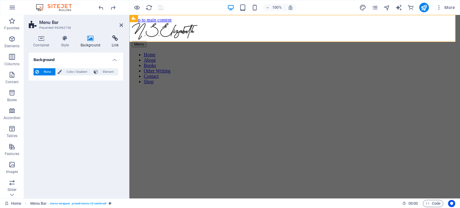
click at [114, 42] on h4 "Link" at bounding box center [115, 41] width 16 height 13
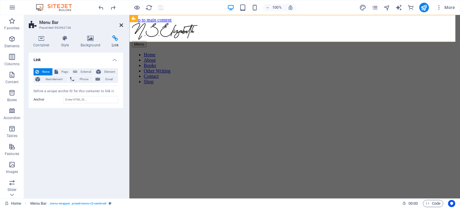
click at [120, 24] on icon at bounding box center [121, 25] width 4 height 5
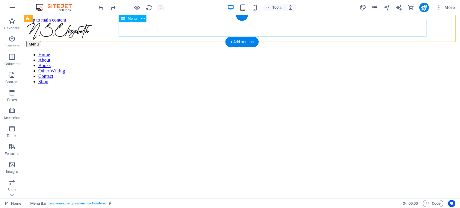
click at [178, 52] on nav "Home About Books Other Writing Contact Shop" at bounding box center [241, 68] width 431 height 32
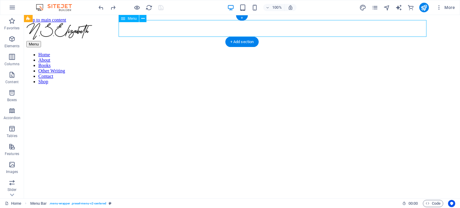
click at [178, 52] on nav "Home About Books Other Writing Contact Shop" at bounding box center [241, 68] width 431 height 32
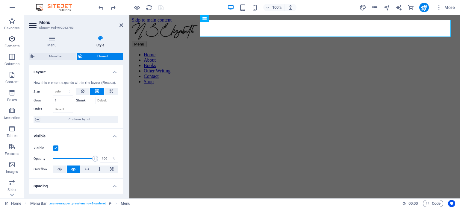
click at [11, 42] on icon "button" at bounding box center [11, 38] width 7 height 7
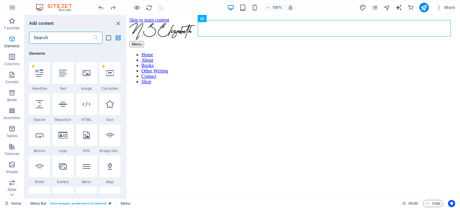
scroll to position [63, 0]
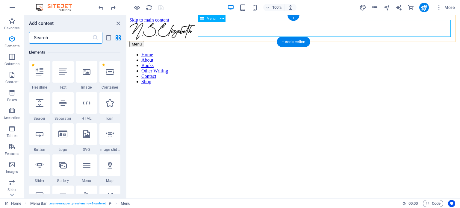
click at [227, 52] on nav "Home About Books Other Writing Contact Shop" at bounding box center [293, 68] width 328 height 32
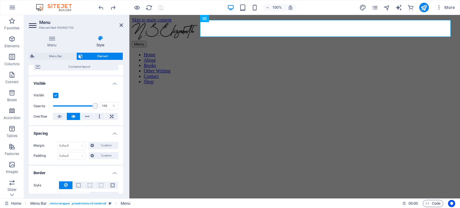
scroll to position [0, 0]
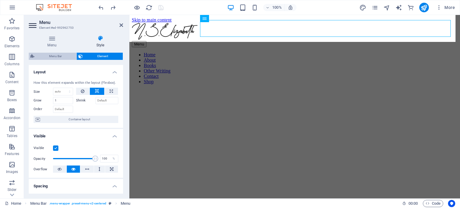
click at [54, 57] on span "Menu Bar" at bounding box center [55, 56] width 38 height 7
select select "rem"
select select "hover_border_bottom"
select select "px"
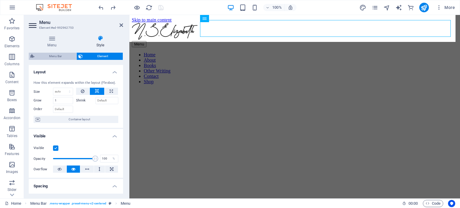
select select "rem"
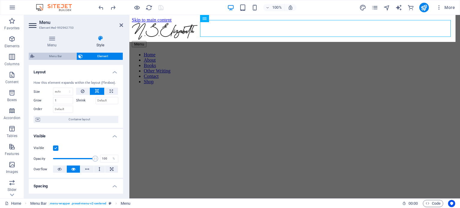
select select "link-special-font"
select select "rem"
select select "400"
select select "px"
select select "rem"
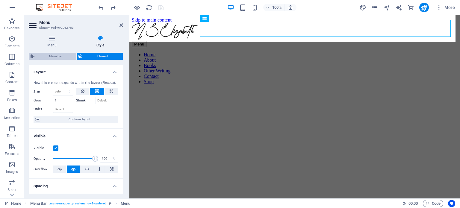
select select "%"
select select "rem"
select select "px"
select select "preset-menu-v2-centered"
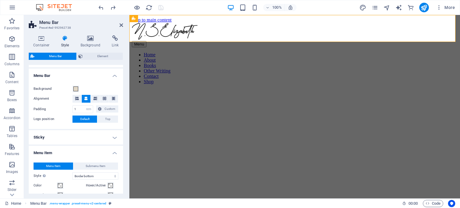
scroll to position [95, 0]
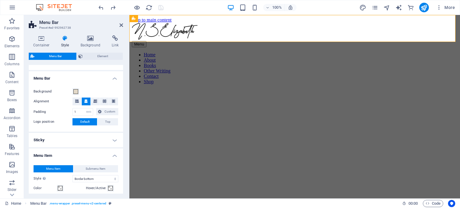
click at [106, 136] on h4 "Sticky" at bounding box center [76, 140] width 94 height 14
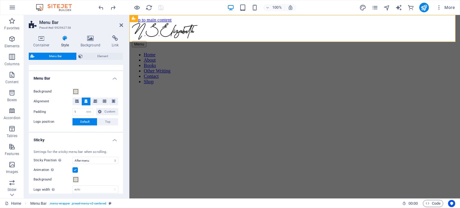
drag, startPoint x: 123, startPoint y: 95, endPoint x: 123, endPoint y: 91, distance: 3.6
click at [123, 91] on div "Container Style Background Link Size Height Default px rem % vh vw Min. height …" at bounding box center [76, 115] width 104 height 168
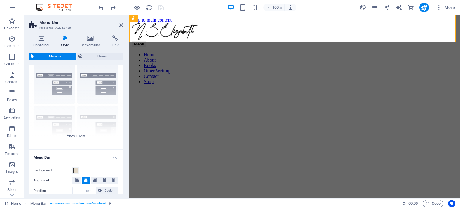
scroll to position [0, 0]
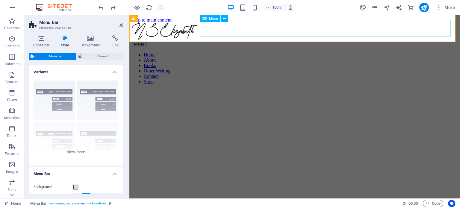
click at [246, 52] on nav "Home About Books Other Writing Contact Shop" at bounding box center [295, 68] width 326 height 32
click at [283, 89] on figure at bounding box center [295, 89] width 326 height 0
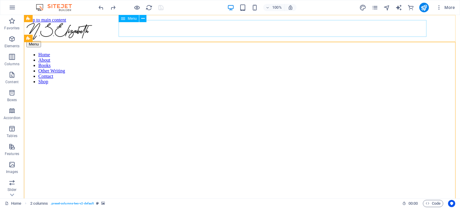
click at [124, 16] on icon at bounding box center [123, 18] width 4 height 7
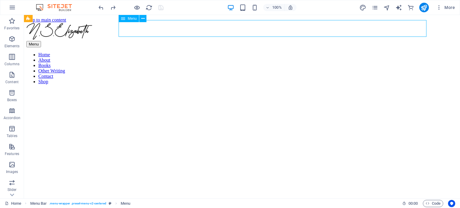
click at [124, 19] on icon at bounding box center [123, 18] width 4 height 7
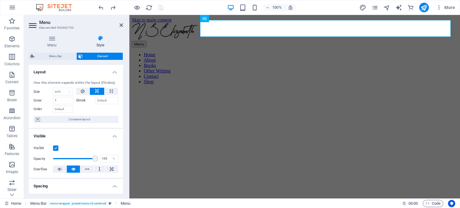
drag, startPoint x: 123, startPoint y: 70, endPoint x: 123, endPoint y: 81, distance: 11.4
click at [123, 81] on div "Menu Style Menu Auto Custom Create custom menu items for this menu. Recommended…" at bounding box center [76, 115] width 104 height 168
click at [15, 74] on icon "button" at bounding box center [11, 74] width 7 height 7
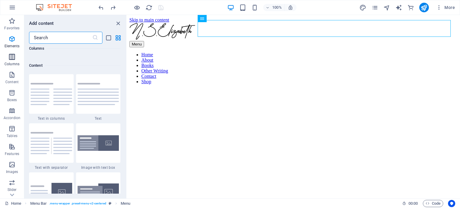
scroll to position [1047, 0]
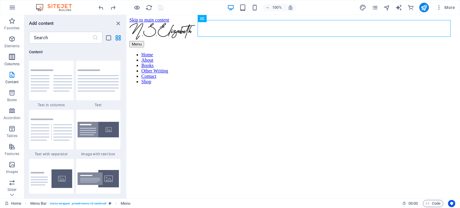
click at [13, 54] on icon "button" at bounding box center [11, 56] width 7 height 7
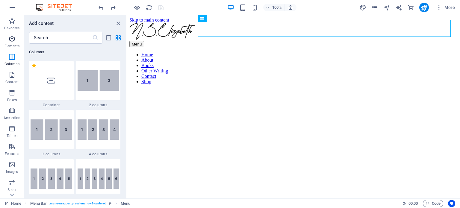
click at [13, 41] on icon "button" at bounding box center [11, 38] width 7 height 7
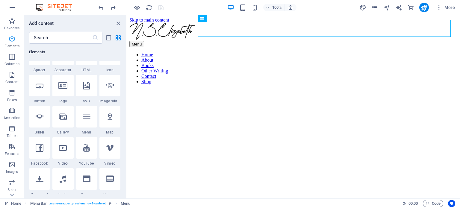
scroll to position [64, 0]
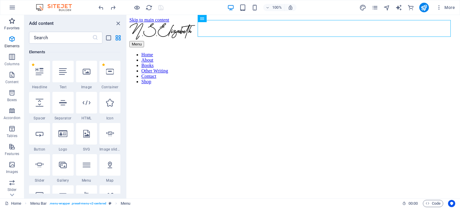
click at [14, 24] on icon "button" at bounding box center [11, 20] width 7 height 7
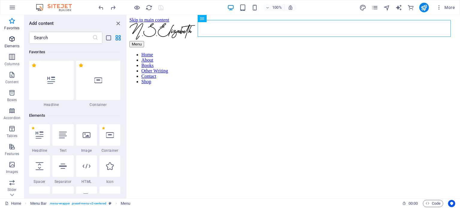
scroll to position [0, 0]
click at [14, 36] on icon "button" at bounding box center [11, 38] width 7 height 7
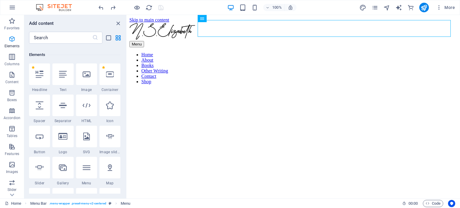
scroll to position [63, 0]
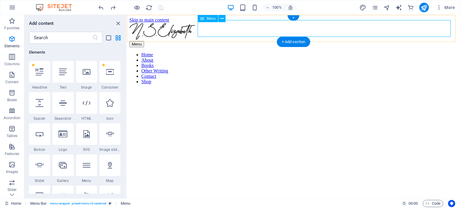
click at [220, 52] on nav "Home About Books Other Writing Contact Shop" at bounding box center [293, 68] width 328 height 32
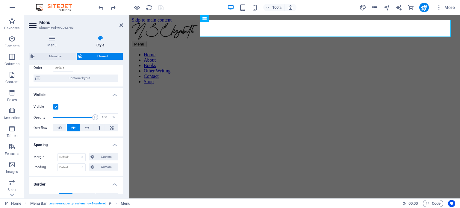
scroll to position [0, 0]
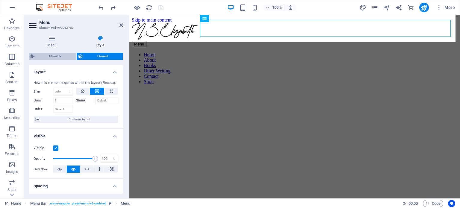
click at [59, 55] on span "Menu Bar" at bounding box center [55, 56] width 38 height 7
select select "rem"
select select "sticky_menu"
select select "px"
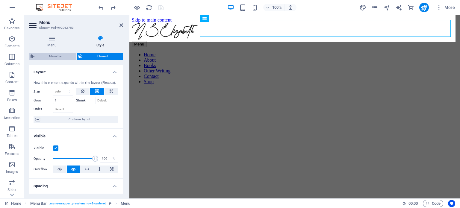
select select "px"
select select "hover_border_bottom"
select select "px"
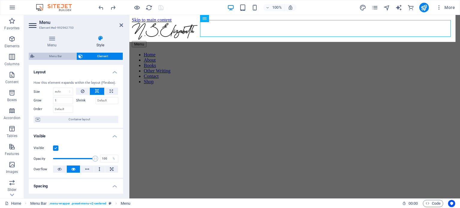
select select "rem"
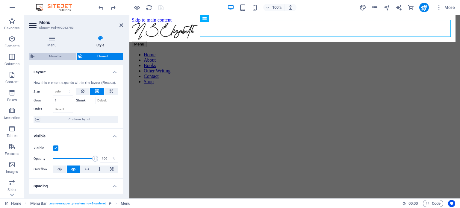
select select "link-special-font"
select select "rem"
select select "400"
select select "px"
select select "rem"
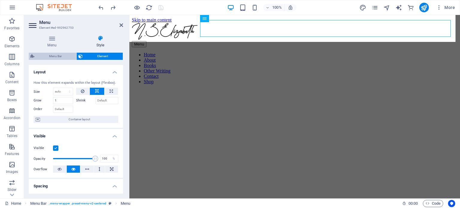
select select "%"
select select "rem"
select select "px"
select select "preset-menu-v2-centered"
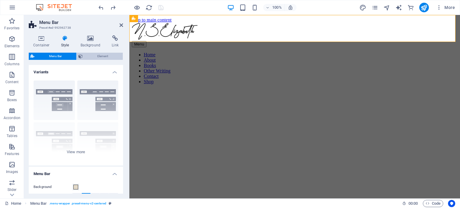
click at [85, 54] on span "Element" at bounding box center [102, 56] width 37 height 7
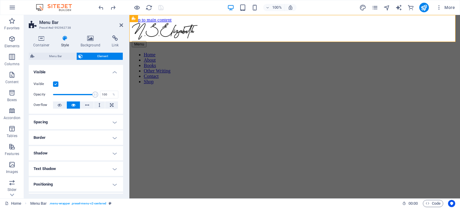
drag, startPoint x: 121, startPoint y: 97, endPoint x: 124, endPoint y: 121, distance: 24.0
click at [124, 121] on div "Container Style Background Link Size Height Default px rem % vh vw Min. height …" at bounding box center [76, 115] width 104 height 168
click at [121, 116] on h4 "Spacing" at bounding box center [76, 122] width 94 height 14
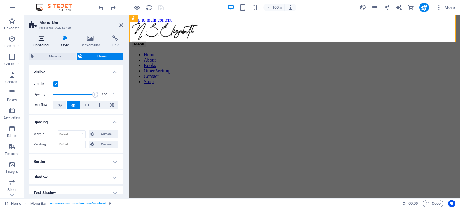
click at [49, 39] on icon at bounding box center [41, 38] width 25 height 6
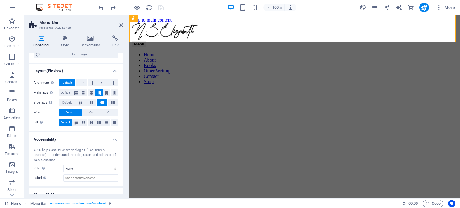
scroll to position [70, 0]
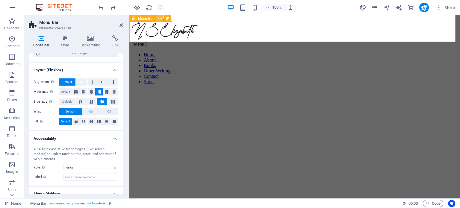
click at [157, 19] on button at bounding box center [159, 18] width 7 height 7
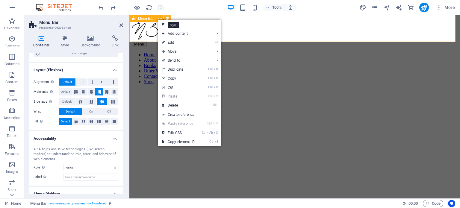
click at [165, 16] on button at bounding box center [167, 18] width 7 height 7
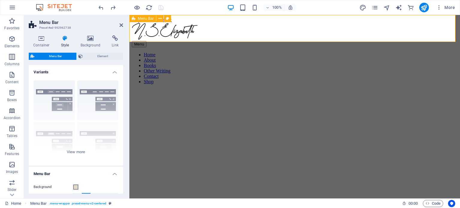
click at [142, 19] on span "Menu Bar" at bounding box center [146, 19] width 16 height 4
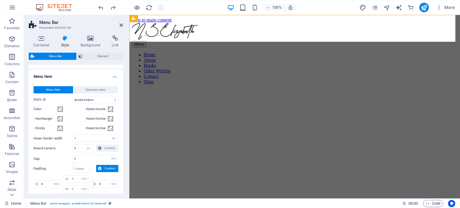
scroll to position [299, 0]
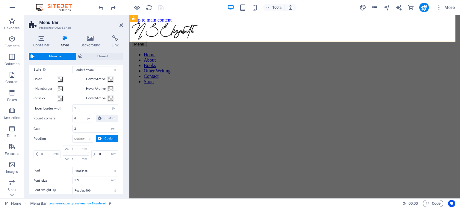
click at [93, 63] on span "Submenu Item" at bounding box center [96, 59] width 20 height 7
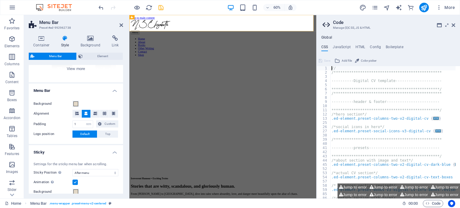
scroll to position [0, 0]
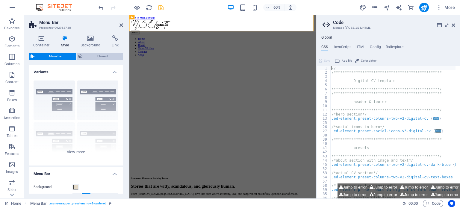
click at [84, 55] on button "Element" at bounding box center [100, 56] width 46 height 7
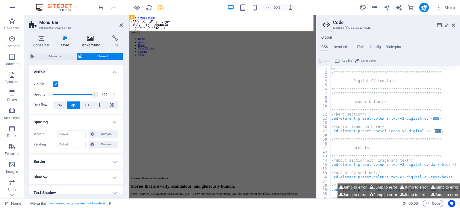
click at [85, 42] on h4 "Background" at bounding box center [91, 41] width 31 height 13
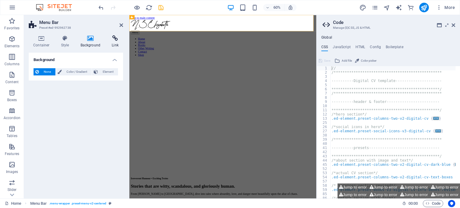
click at [110, 44] on h4 "Link" at bounding box center [115, 41] width 16 height 13
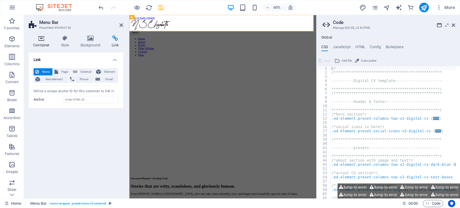
click at [44, 45] on h4 "Container" at bounding box center [43, 41] width 28 height 13
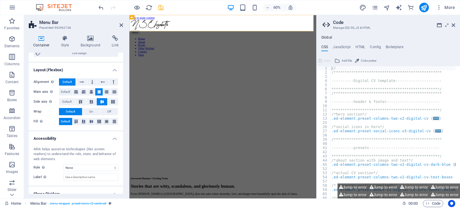
click at [456, 25] on aside "**********" at bounding box center [388, 106] width 144 height 183
click at [454, 26] on icon at bounding box center [453, 25] width 4 height 5
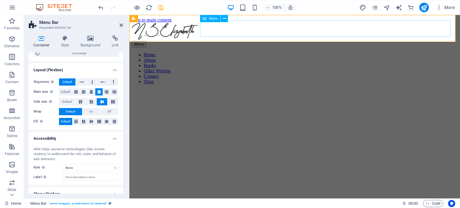
click at [282, 52] on nav "Home About Books Other Writing Contact Shop" at bounding box center [295, 68] width 326 height 32
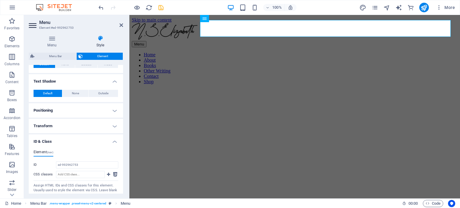
scroll to position [196, 0]
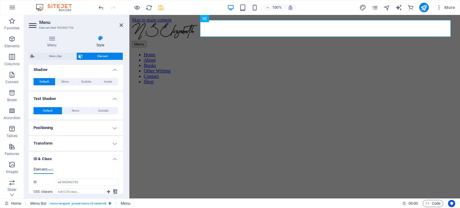
click at [80, 138] on h4 "Transform" at bounding box center [76, 143] width 94 height 14
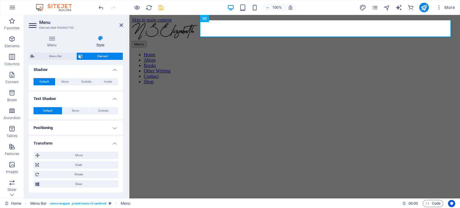
click at [85, 129] on h4 "Positioning" at bounding box center [76, 128] width 94 height 14
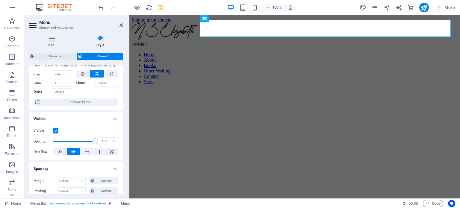
scroll to position [0, 0]
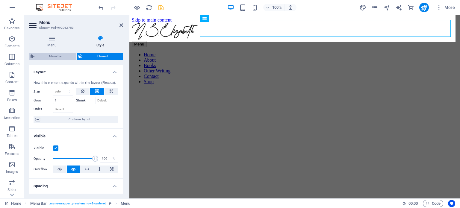
click at [60, 56] on span "Menu Bar" at bounding box center [55, 56] width 38 height 7
select select "rem"
select select "sticky_menu"
select select "px"
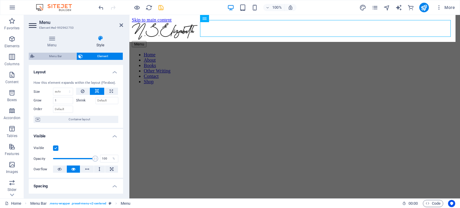
select select "px"
select select "hover_box_bottom"
select select "px"
select select "rem"
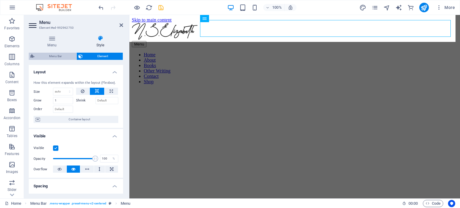
select select "rem"
select select
select select "px"
select select "rem"
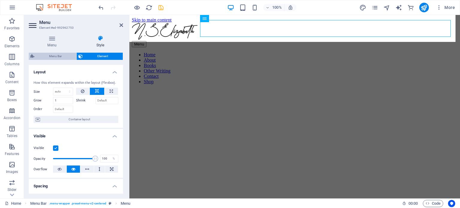
select select "%"
select select "rem"
select select "px"
select select "preset-menu-v2-centered"
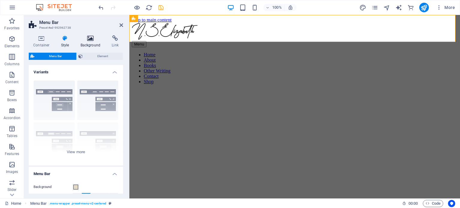
click at [84, 40] on icon at bounding box center [90, 38] width 29 height 6
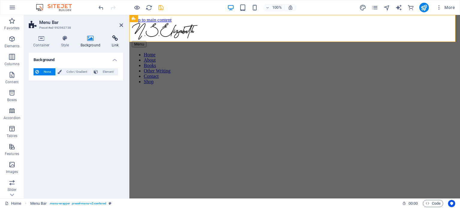
click at [116, 40] on icon at bounding box center [115, 38] width 16 height 6
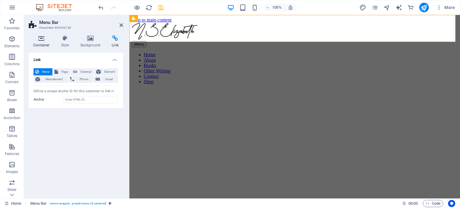
click at [46, 44] on h4 "Container" at bounding box center [43, 41] width 28 height 13
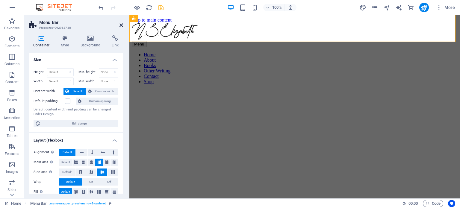
click at [121, 26] on icon at bounding box center [121, 25] width 4 height 5
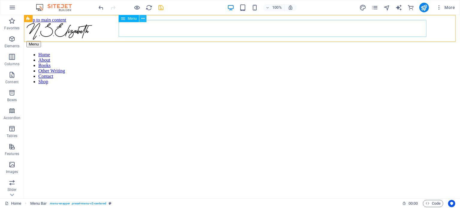
click at [141, 19] on button at bounding box center [142, 18] width 7 height 7
click at [360, 52] on nav "Home About Books Other Writing Contact Shop" at bounding box center [241, 68] width 431 height 32
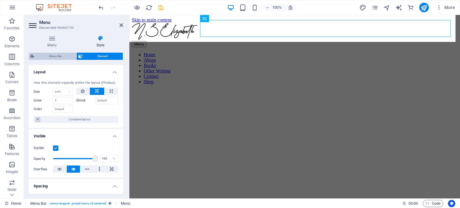
click at [42, 57] on span "Menu Bar" at bounding box center [55, 56] width 38 height 7
select select "rem"
select select "sticky_menu"
select select "px"
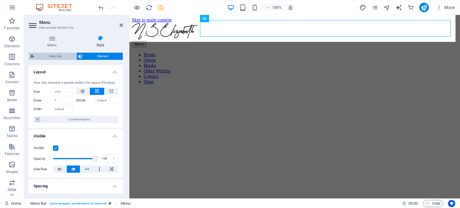
select select "px"
select select "hover_box_bottom"
select select "px"
select select "rem"
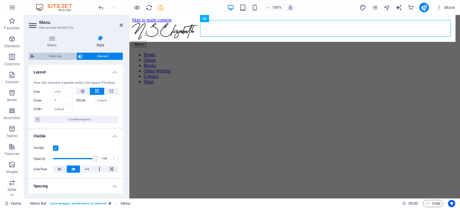
select select "rem"
select select
select select "px"
select select "rem"
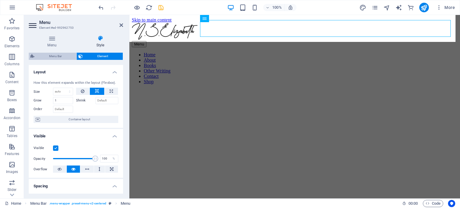
select select "%"
select select "rem"
select select "px"
select select "preset-menu-v2-centered"
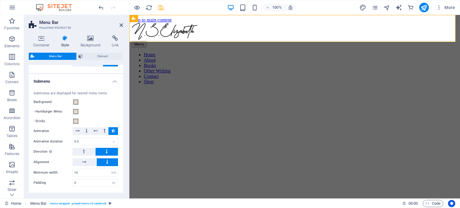
scroll to position [731, 0]
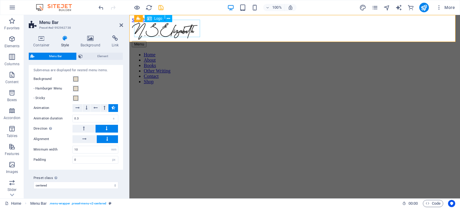
click at [186, 30] on div at bounding box center [295, 32] width 326 height 18
select select "px"
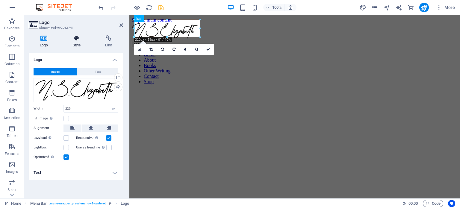
click at [71, 46] on h4 "Style" at bounding box center [78, 41] width 33 height 13
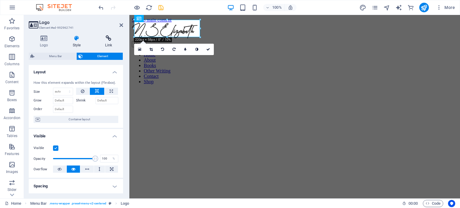
click at [107, 42] on h4 "Link" at bounding box center [108, 41] width 29 height 13
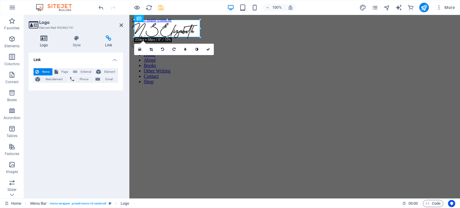
drag, startPoint x: 44, startPoint y: 42, endPoint x: 30, endPoint y: 15, distance: 30.1
click at [44, 42] on h4 "Logo" at bounding box center [45, 41] width 33 height 13
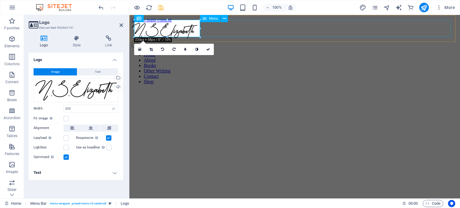
click at [242, 52] on nav "Home About Books Other Writing Contact Shop" at bounding box center [295, 68] width 326 height 32
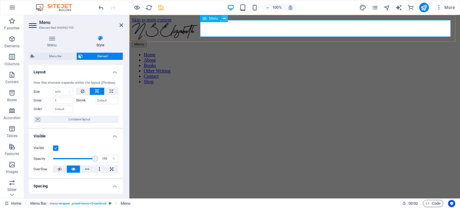
click at [225, 19] on icon at bounding box center [224, 19] width 3 height 6
click at [101, 123] on div "How this element expands within the layout (Flexbox). Size Default auto px % 1/…" at bounding box center [76, 102] width 94 height 52
click at [103, 121] on span "Container layout" at bounding box center [79, 119] width 75 height 7
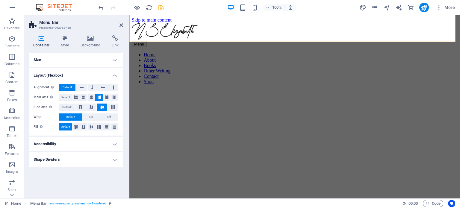
click at [101, 58] on h4 "Size" at bounding box center [76, 60] width 94 height 14
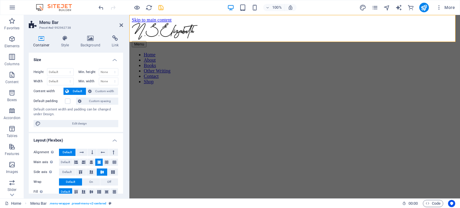
click at [101, 58] on h4 "Size" at bounding box center [76, 58] width 94 height 11
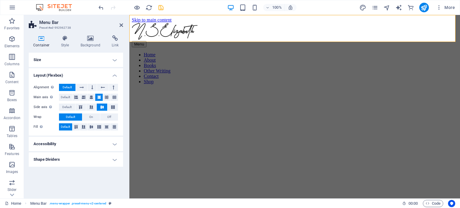
click at [94, 138] on h4 "Accessibility" at bounding box center [76, 144] width 94 height 14
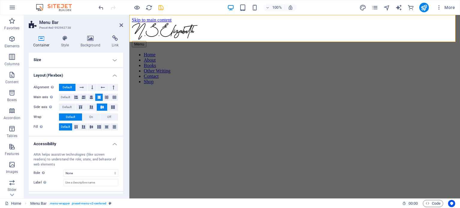
click at [93, 139] on h4 "Accessibility" at bounding box center [76, 142] width 94 height 11
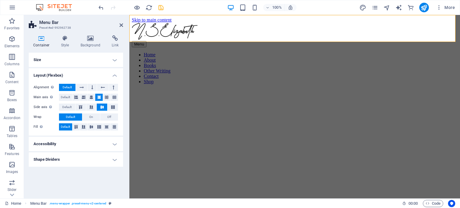
click at [91, 152] on h4 "Shape Dividers" at bounding box center [76, 159] width 94 height 14
click at [91, 157] on h4 "Shape Dividers" at bounding box center [76, 157] width 94 height 11
click at [266, 52] on nav "Home About Books Other Writing Contact Shop" at bounding box center [295, 68] width 326 height 32
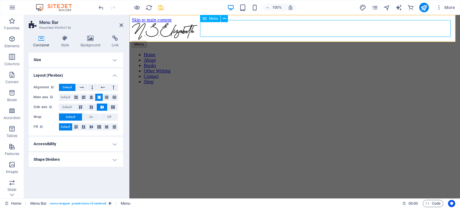
click at [266, 52] on nav "Home About Books Other Writing Contact Shop" at bounding box center [295, 68] width 326 height 32
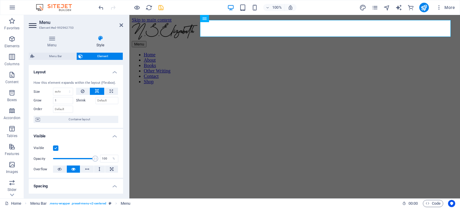
click at [33, 27] on icon at bounding box center [33, 26] width 9 height 10
click at [45, 46] on h4 "Menu" at bounding box center [53, 41] width 49 height 13
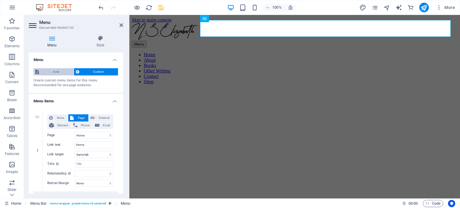
click at [63, 70] on span "Auto" at bounding box center [56, 71] width 31 height 7
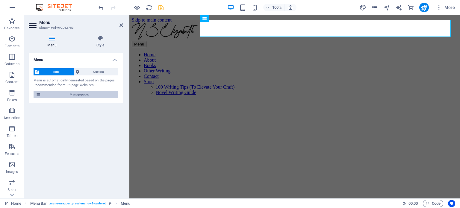
click at [85, 92] on span "Manage pages" at bounding box center [79, 94] width 74 height 7
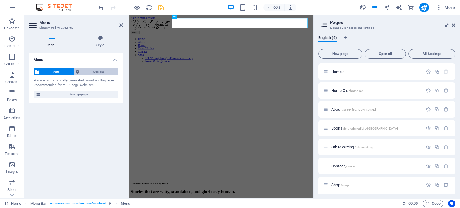
click at [89, 69] on span "Custom" at bounding box center [98, 71] width 35 height 7
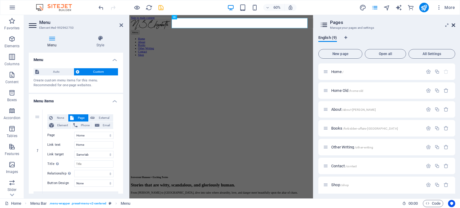
click at [453, 25] on icon at bounding box center [453, 25] width 4 height 5
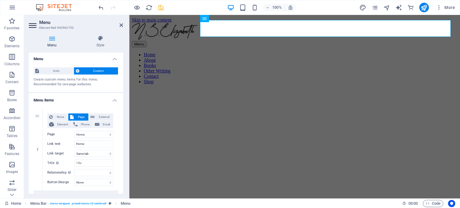
scroll to position [0, 0]
drag, startPoint x: 121, startPoint y: 81, endPoint x: 122, endPoint y: 87, distance: 6.0
click at [122, 87] on div "Menu Auto Custom Create custom menu items for this menu. Recommended for one-pa…" at bounding box center [76, 123] width 94 height 141
drag, startPoint x: 121, startPoint y: 84, endPoint x: 121, endPoint y: 87, distance: 3.3
click at [121, 87] on div "Auto Custom Create custom menu items for this menu. Recommended for one-page we…" at bounding box center [76, 77] width 94 height 29
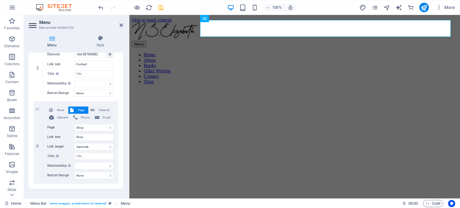
scroll to position [407, 0]
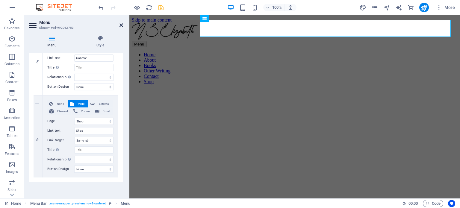
click at [121, 25] on icon at bounding box center [121, 25] width 4 height 5
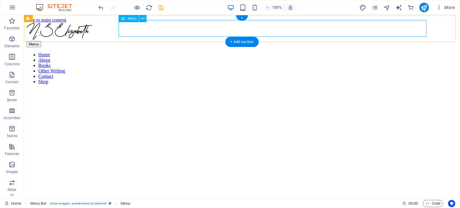
click at [187, 52] on nav "Home About Books Other Writing Contact Shop" at bounding box center [241, 68] width 431 height 32
select select
select select "3"
select select
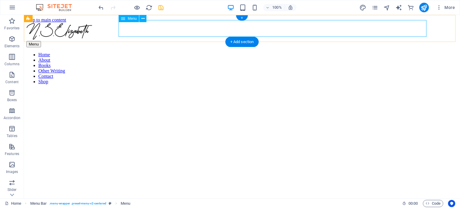
select select "4"
select select
select select "6"
select select
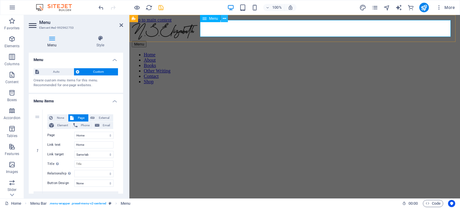
click at [225, 19] on icon at bounding box center [224, 19] width 3 height 6
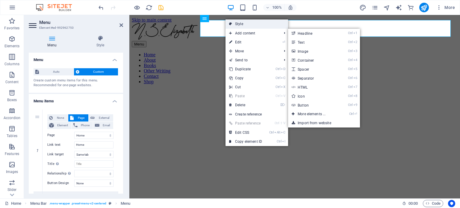
click at [242, 25] on link "Style" at bounding box center [256, 23] width 63 height 9
select select "rem"
select select "sticky_menu"
select select "px"
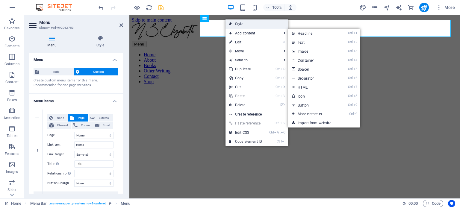
select select "px"
select select "hover_box_bottom"
select select "px"
select select "rem"
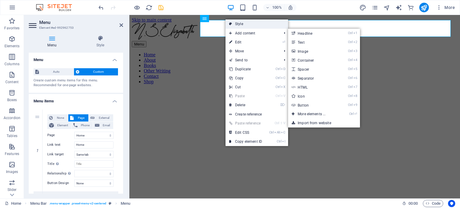
select select "rem"
select select
select select "px"
select select "rem"
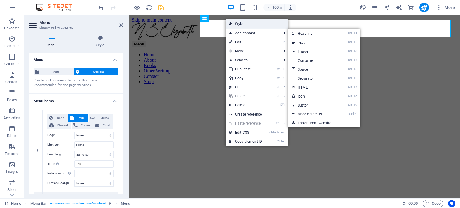
select select "%"
select select "rem"
select select "px"
select select "preset-menu-v2-centered"
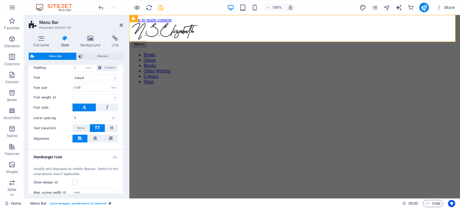
scroll to position [358, 0]
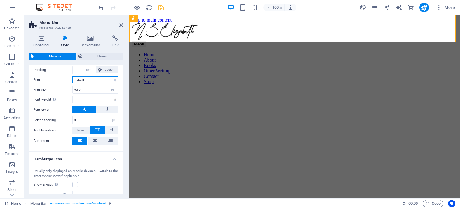
click at [103, 83] on select "Default Headlines" at bounding box center [95, 79] width 46 height 7
click at [72, 83] on select "Default Headlines" at bounding box center [95, 79] width 46 height 7
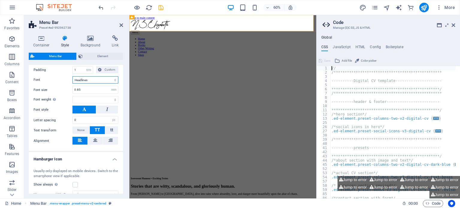
click at [94, 83] on select "Default Headlines" at bounding box center [95, 79] width 46 height 7
select select "link-default-font"
click at [72, 83] on select "Default Headlines" at bounding box center [95, 79] width 46 height 7
click at [452, 26] on icon at bounding box center [453, 25] width 4 height 5
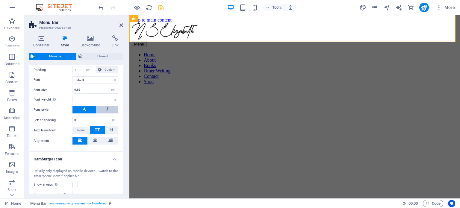
click at [110, 113] on button at bounding box center [107, 110] width 22 height 8
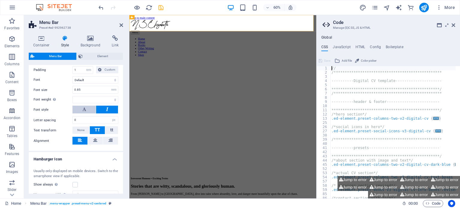
click at [91, 113] on button at bounding box center [83, 110] width 23 height 8
click at [455, 25] on icon at bounding box center [453, 25] width 4 height 5
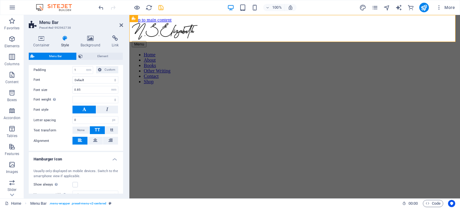
drag, startPoint x: 121, startPoint y: 122, endPoint x: 123, endPoint y: 117, distance: 4.9
click at [123, 117] on div "Variants Border Centered Default Fixed Loki Trigger Wide XXL Menu Bar Backgroun…" at bounding box center [76, 129] width 94 height 129
click at [123, 118] on div "Container Style Background Link Size Height Default px rem % vh vw Min. height …" at bounding box center [76, 115] width 104 height 168
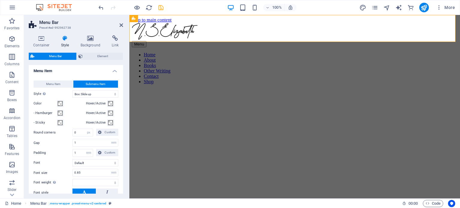
scroll to position [285, 0]
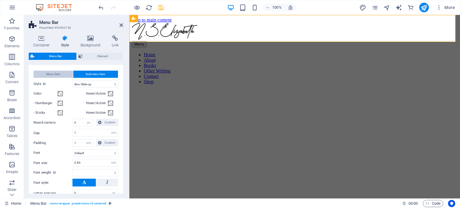
click at [56, 78] on span "Menu Item" at bounding box center [53, 74] width 14 height 7
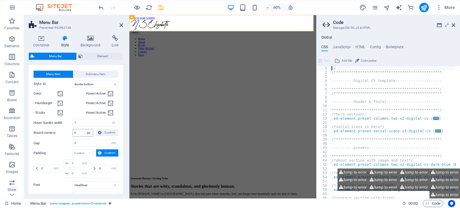
scroll to position [315, 0]
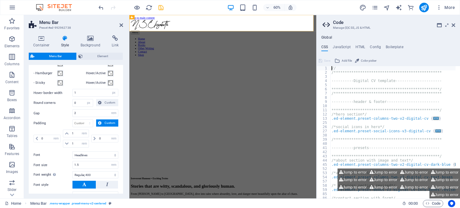
click at [99, 157] on div "Menu Item Submenu Item Style Switch to preview mode and move the mouse over men…" at bounding box center [76, 125] width 97 height 181
click at [97, 159] on select "Default Headlines" at bounding box center [95, 154] width 46 height 7
click at [72, 158] on select "Default Headlines" at bounding box center [95, 154] width 46 height 7
click at [439, 177] on button "Jump to error" at bounding box center [444, 179] width 31 height 7
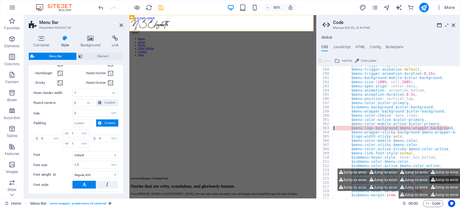
scroll to position [418, 0]
click at [92, 159] on select "Default Headlines" at bounding box center [95, 154] width 46 height 7
click at [72, 158] on select "Default Headlines" at bounding box center [95, 154] width 46 height 7
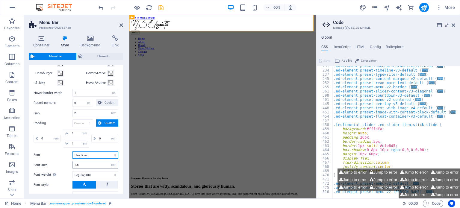
scroll to position [257, 0]
click at [457, 26] on aside "Code Manage (S)CSS, JS & HTML Global CSS JavaScript HTML Config Boilerplate // …" at bounding box center [388, 106] width 144 height 183
click at [455, 24] on icon at bounding box center [453, 25] width 4 height 5
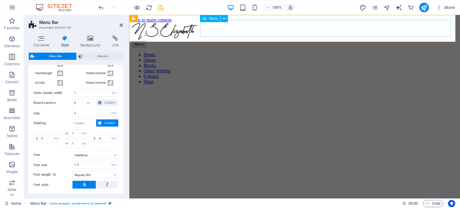
click at [268, 52] on nav "Home About Books Other Writing Contact Shop" at bounding box center [295, 68] width 326 height 32
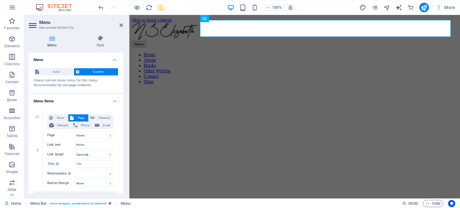
scroll to position [12, 0]
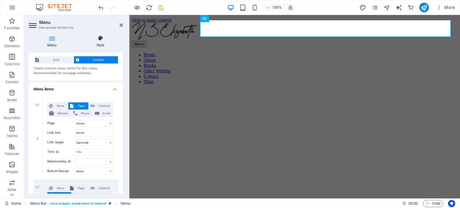
click at [105, 46] on h4 "Style" at bounding box center [100, 41] width 45 height 13
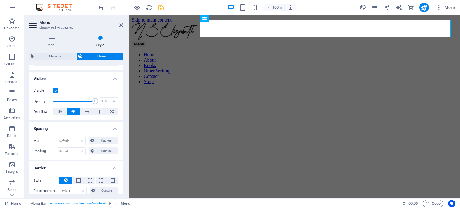
scroll to position [0, 0]
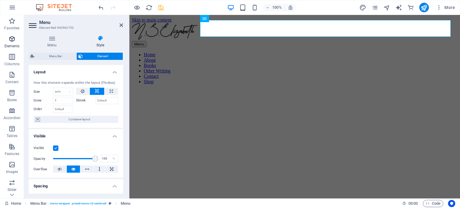
click at [16, 45] on p "Elements" at bounding box center [11, 46] width 15 height 5
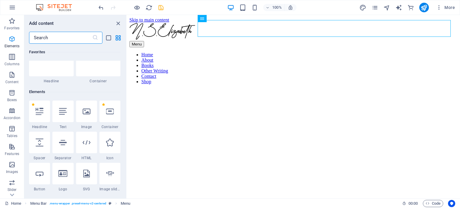
scroll to position [63, 0]
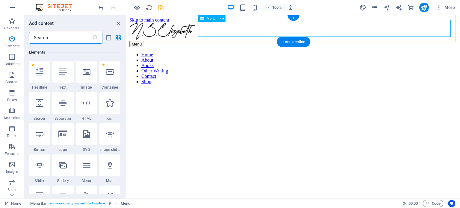
click at [248, 52] on nav "Home About Books Other Writing Contact Shop" at bounding box center [293, 68] width 328 height 32
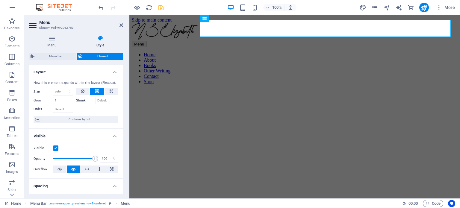
click at [156, 89] on figure at bounding box center [295, 89] width 326 height 0
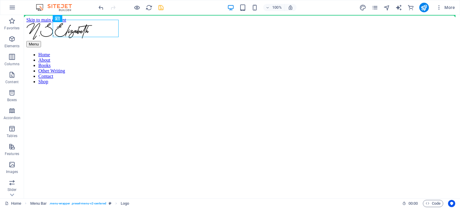
drag, startPoint x: 89, startPoint y: 26, endPoint x: 211, endPoint y: 23, distance: 122.1
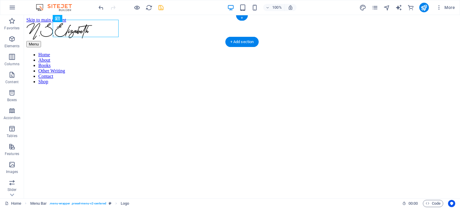
click at [88, 26] on div at bounding box center [241, 32] width 431 height 18
click at [175, 52] on nav "Home About Books Other Writing Contact Shop" at bounding box center [241, 68] width 431 height 32
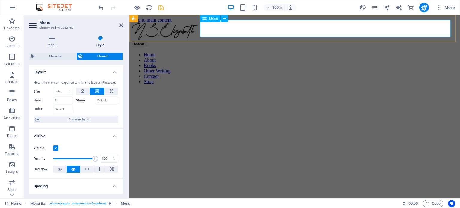
click at [236, 52] on nav "Home About Books Other Writing Contact Shop" at bounding box center [295, 68] width 326 height 32
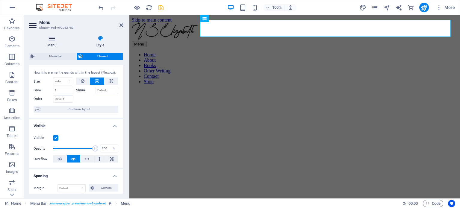
click at [53, 42] on h4 "Menu" at bounding box center [53, 41] width 49 height 13
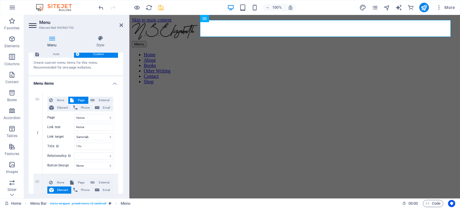
scroll to position [22, 0]
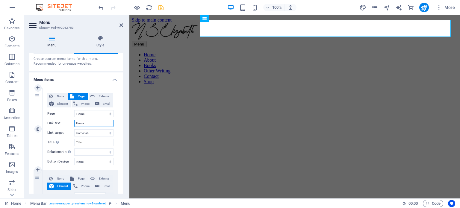
click at [77, 124] on input "Home" at bounding box center [93, 123] width 39 height 7
drag, startPoint x: 99, startPoint y: 124, endPoint x: 60, endPoint y: 120, distance: 39.5
click at [60, 120] on div "Link text Home" at bounding box center [80, 123] width 66 height 7
click at [81, 144] on input "Title Additional link description, should not be the same as the link text. The…" at bounding box center [93, 142] width 39 height 7
click at [123, 92] on div "Menu Style Menu Auto Custom Create custom menu items for this menu. Recommended…" at bounding box center [76, 115] width 104 height 168
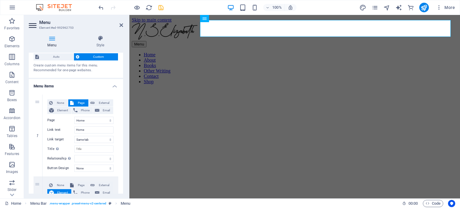
scroll to position [0, 0]
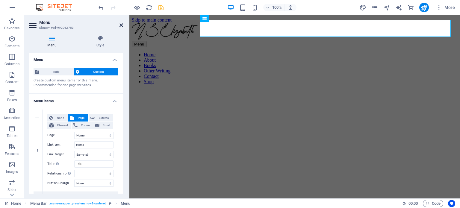
click at [121, 24] on icon at bounding box center [121, 25] width 4 height 5
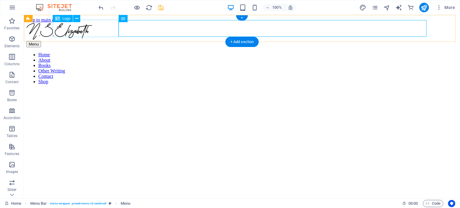
click at [72, 29] on div at bounding box center [241, 32] width 431 height 18
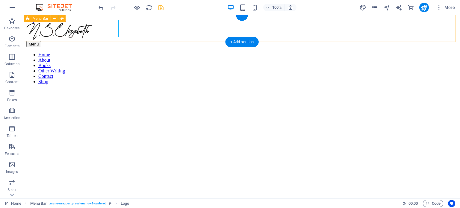
click at [40, 33] on div "Menu Home About Books Other Writing Contact Shop" at bounding box center [241, 54] width 431 height 62
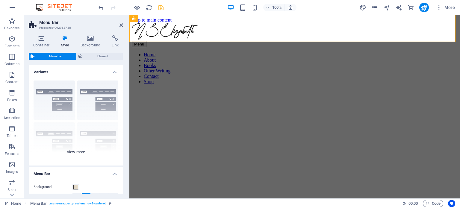
click at [78, 150] on div "Border Centered Default Fixed Loki Trigger Wide XXL" at bounding box center [76, 121] width 94 height 90
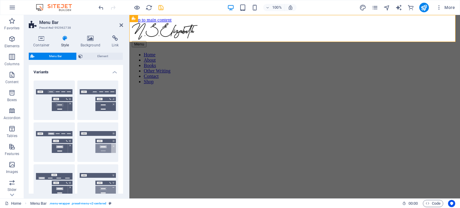
scroll to position [9, 0]
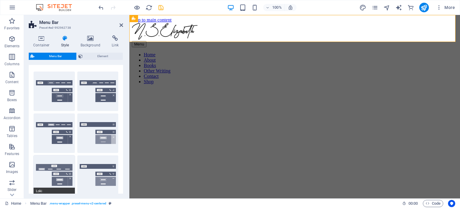
click at [49, 167] on button "Loki" at bounding box center [54, 175] width 41 height 40
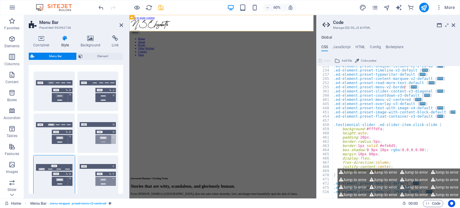
scroll to position [257, 0]
click at [372, 180] on button "Jump to error" at bounding box center [383, 179] width 31 height 7
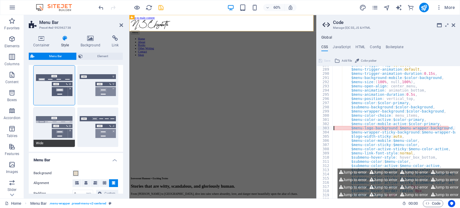
scroll to position [69, 0]
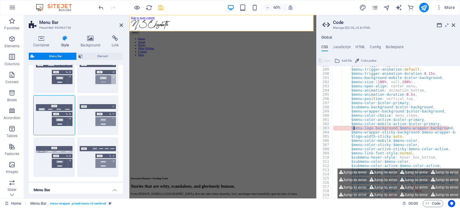
click at [354, 128] on div "$menu-trigger-flip : default , $menu-trigger-animation : default , $menu-trigge…" at bounding box center [404, 131] width 145 height 136
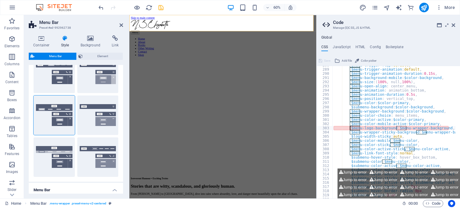
click at [418, 128] on div "$menu-trigger-flip : default , $menu-trigger-animation : default , $menu-trigge…" at bounding box center [404, 131] width 145 height 136
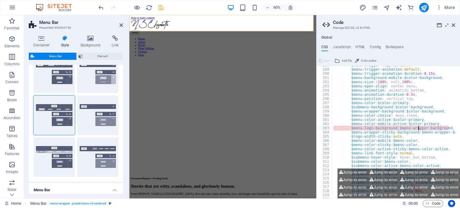
click at [421, 128] on div "$menu-trigger-flip : default , $menu-trigger-animation : default , $menu-trigge…" at bounding box center [404, 131] width 145 height 136
click at [371, 177] on button "Jump to error" at bounding box center [383, 179] width 31 height 7
click at [380, 189] on button "Jump to error" at bounding box center [383, 186] width 31 height 7
click at [405, 188] on button "Jump to error" at bounding box center [413, 186] width 31 height 7
click at [430, 181] on button "Jump to error" at bounding box center [444, 179] width 31 height 7
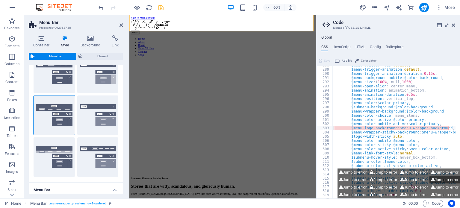
click at [438, 180] on button "Jump to error" at bounding box center [444, 179] width 31 height 7
click at [424, 124] on div "$menu-trigger-flip : default , $menu-trigger-animation : default , $menu-trigge…" at bounding box center [404, 131] width 145 height 136
click at [427, 128] on div "$menu-trigger-flip : default , $menu-trigger-animation : default , $menu-trigge…" at bounding box center [404, 131] width 145 height 136
click at [326, 127] on div "303" at bounding box center [325, 128] width 16 height 4
click at [349, 129] on div "$menu-trigger-flip : default , $menu-trigger-animation : default , $menu-trigge…" at bounding box center [393, 132] width 123 height 132
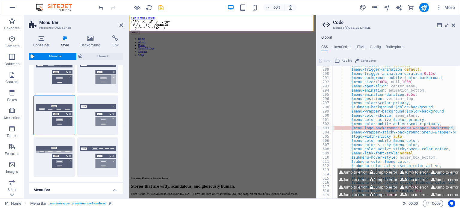
click at [349, 129] on div "$menu-trigger-flip : default , $menu-trigger-animation : default , $menu-trigge…" at bounding box center [404, 131] width 145 height 136
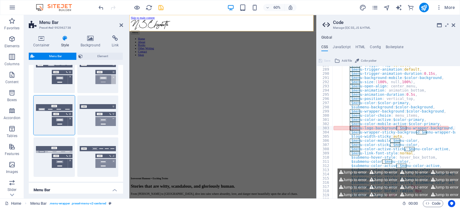
click at [349, 129] on div "$menu-trigger-flip : default , $menu-trigger-animation : default , $menu-trigge…" at bounding box center [404, 131] width 145 height 136
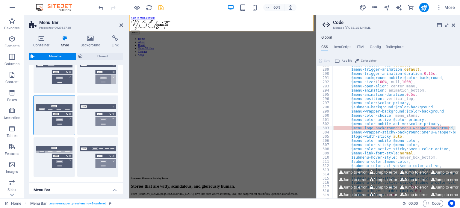
click at [354, 128] on div "$menu-trigger-flip : default , $menu-trigger-animation : default , $menu-trigge…" at bounding box center [393, 132] width 123 height 132
click at [354, 128] on div "$menu-trigger-flip : default , $menu-trigger-animation : default , $menu-trigge…" at bounding box center [404, 131] width 145 height 136
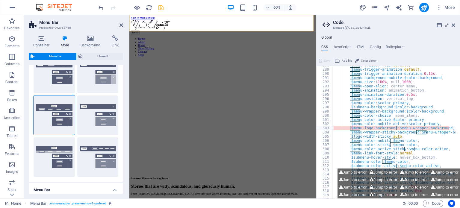
click at [354, 128] on div "$menu-trigger-flip : default , $menu-trigger-animation : default , $menu-trigge…" at bounding box center [404, 131] width 145 height 136
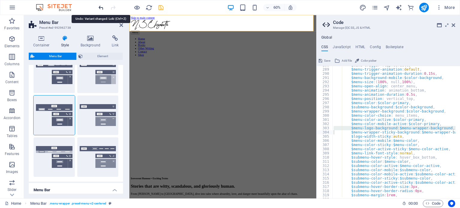
click at [101, 4] on icon "undo" at bounding box center [101, 7] width 7 height 7
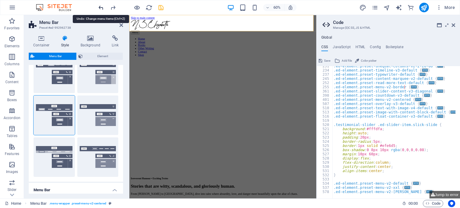
click at [101, 4] on icon "undo" at bounding box center [101, 7] width 7 height 7
click at [455, 26] on icon at bounding box center [453, 25] width 4 height 5
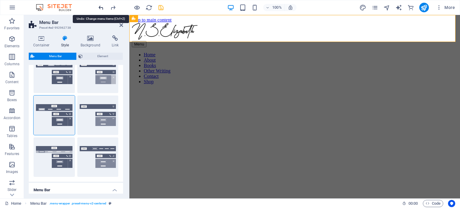
click at [102, 9] on icon "undo" at bounding box center [101, 7] width 7 height 7
click at [122, 27] on icon at bounding box center [121, 25] width 4 height 5
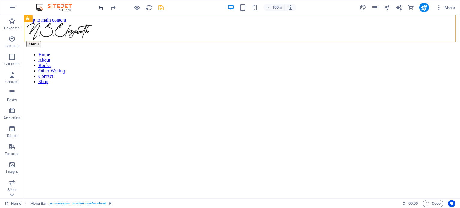
click at [98, 6] on icon "undo" at bounding box center [101, 7] width 7 height 7
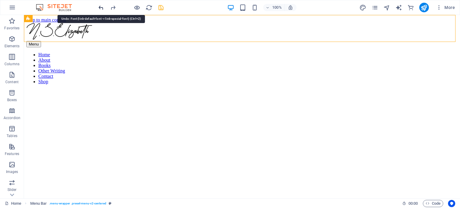
click at [98, 6] on icon "undo" at bounding box center [101, 7] width 7 height 7
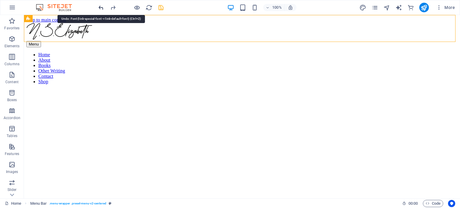
click at [98, 6] on icon "undo" at bounding box center [101, 7] width 7 height 7
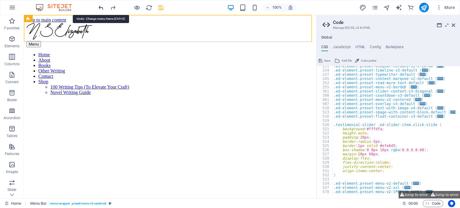
click at [98, 6] on icon "undo" at bounding box center [101, 7] width 7 height 7
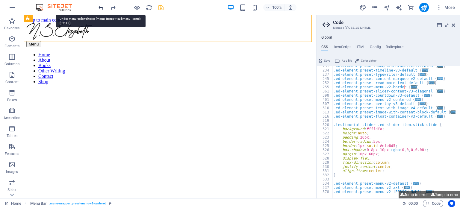
click at [98, 6] on icon "undo" at bounding box center [101, 7] width 7 height 7
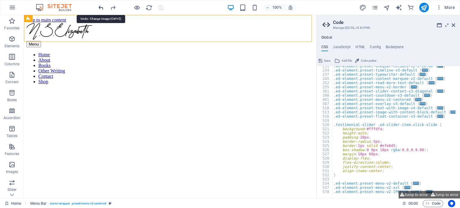
click at [98, 6] on icon "undo" at bounding box center [101, 7] width 7 height 7
click at [112, 7] on icon "redo" at bounding box center [113, 7] width 7 height 7
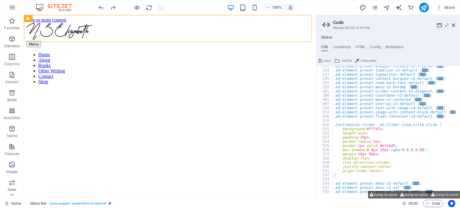
click at [456, 26] on aside "Code Manage (S)CSS, JS & HTML Global CSS JavaScript HTML Config Boilerplate // …" at bounding box center [388, 106] width 144 height 183
click at [454, 25] on icon at bounding box center [453, 25] width 4 height 5
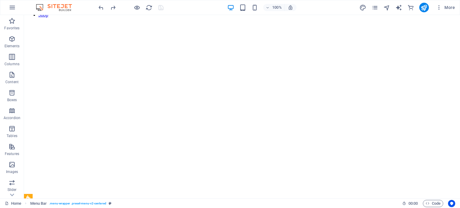
scroll to position [0, 0]
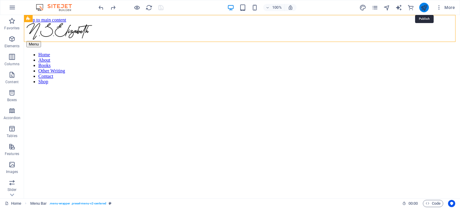
click at [425, 5] on icon "publish" at bounding box center [423, 7] width 7 height 7
